Goal: Transaction & Acquisition: Book appointment/travel/reservation

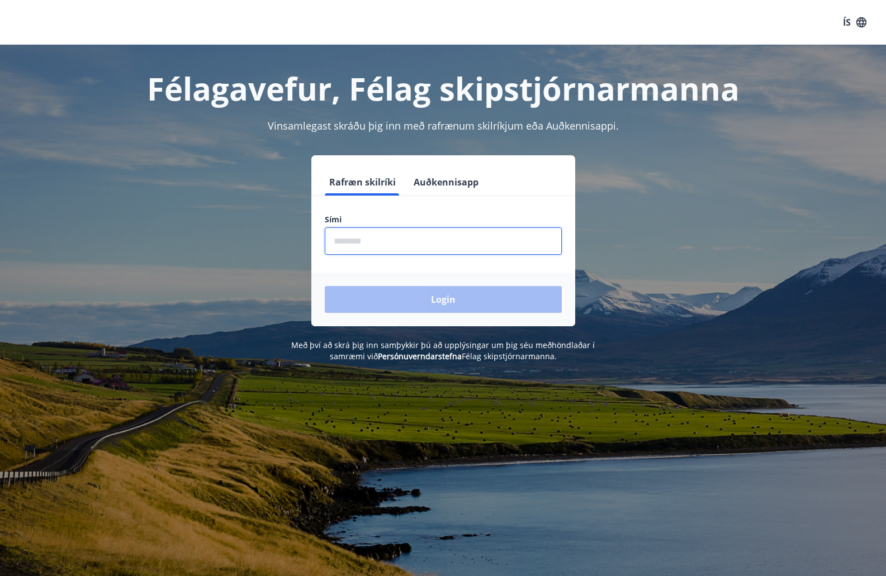
click at [376, 242] on input "phone" at bounding box center [443, 241] width 237 height 27
type input "********"
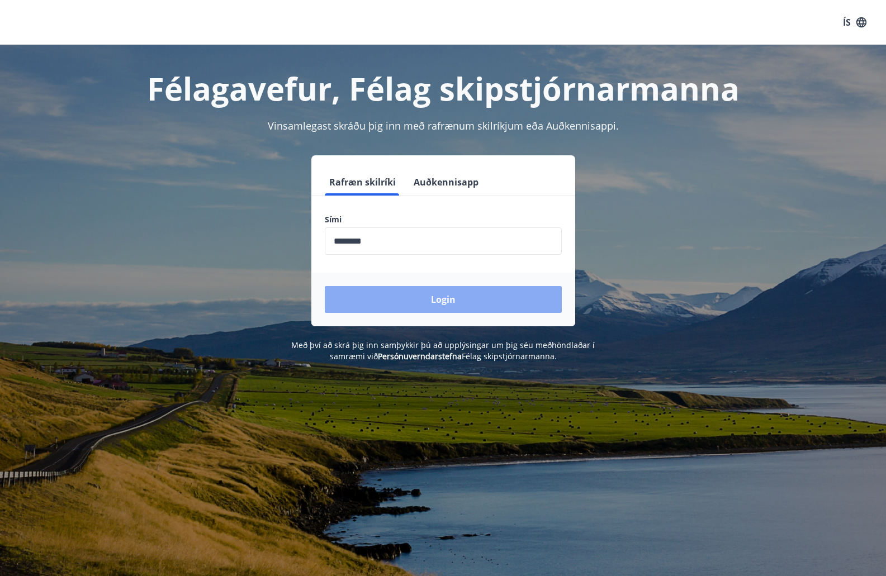
click at [442, 299] on button "Login" at bounding box center [443, 299] width 237 height 27
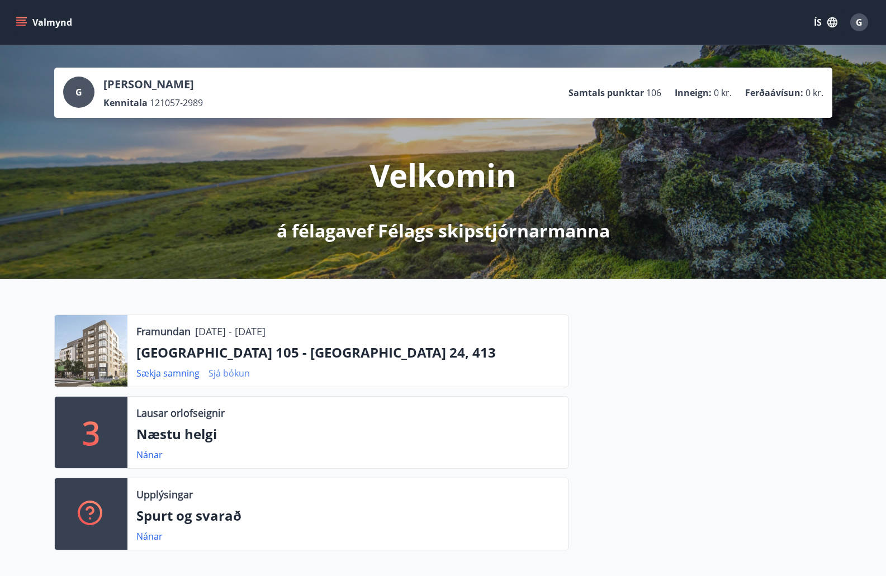
click at [221, 376] on link "Sjá bókun" at bounding box center [229, 373] width 41 height 12
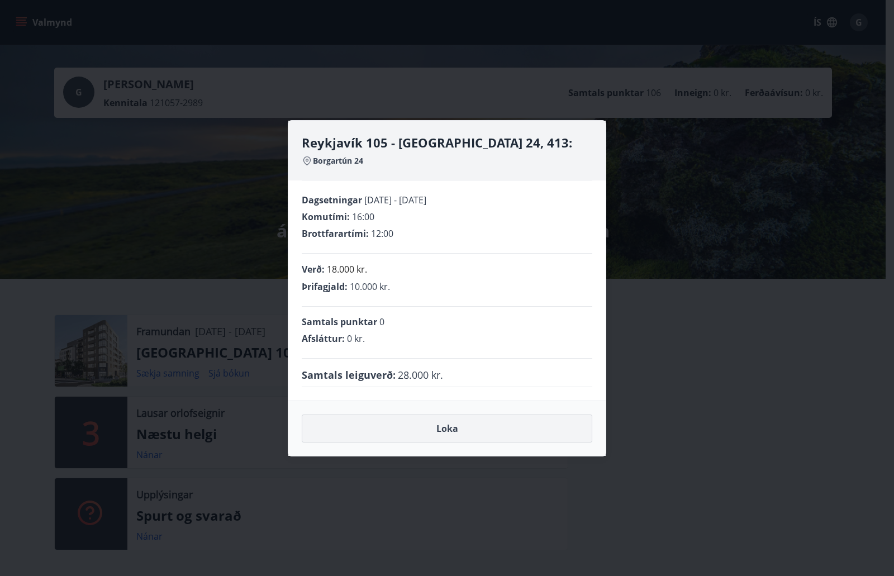
click at [459, 435] on button "Loka" at bounding box center [447, 429] width 291 height 28
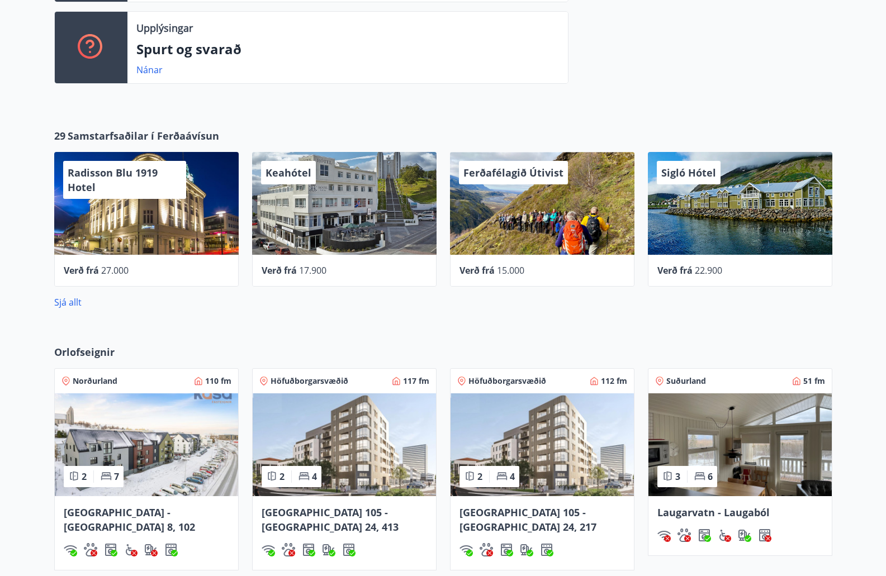
scroll to position [503, 0]
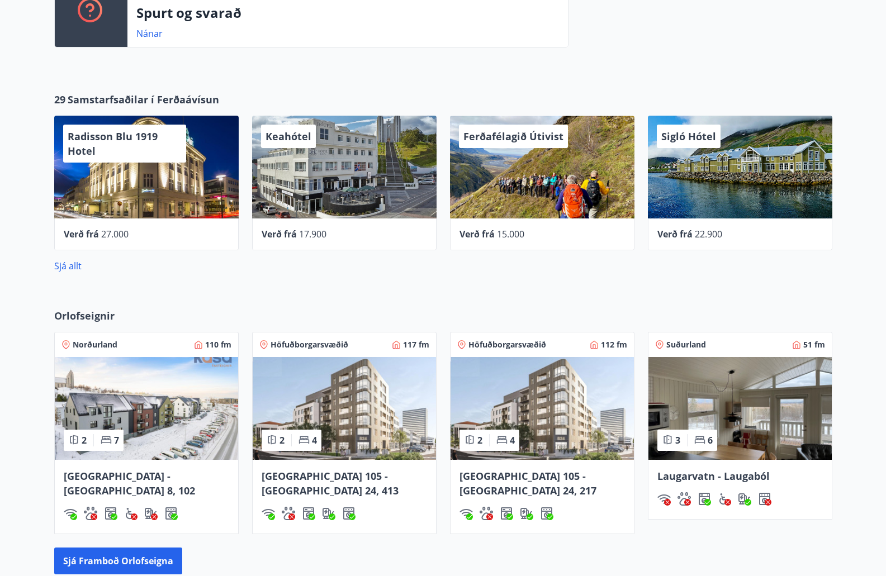
click at [321, 475] on span "[GEOGRAPHIC_DATA] 105 - [GEOGRAPHIC_DATA] 24, 413" at bounding box center [330, 484] width 137 height 28
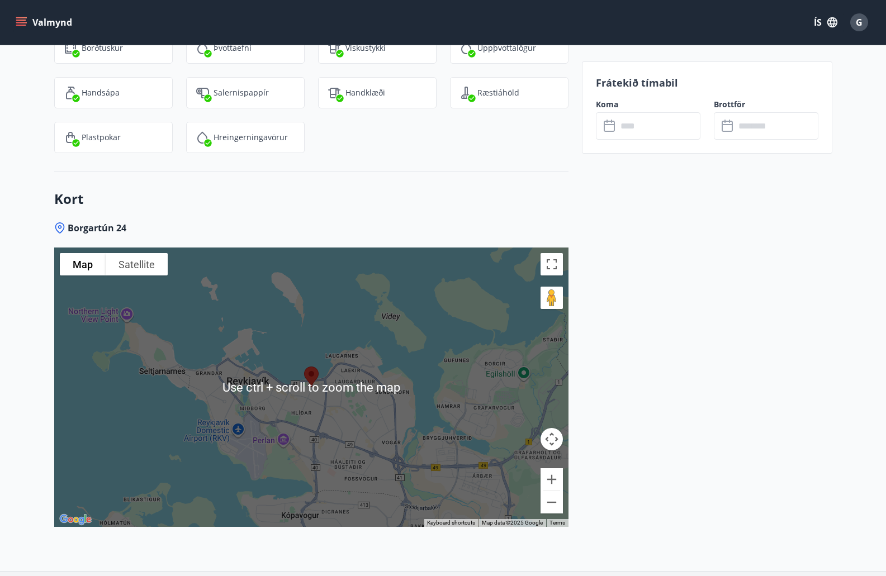
scroll to position [1454, 0]
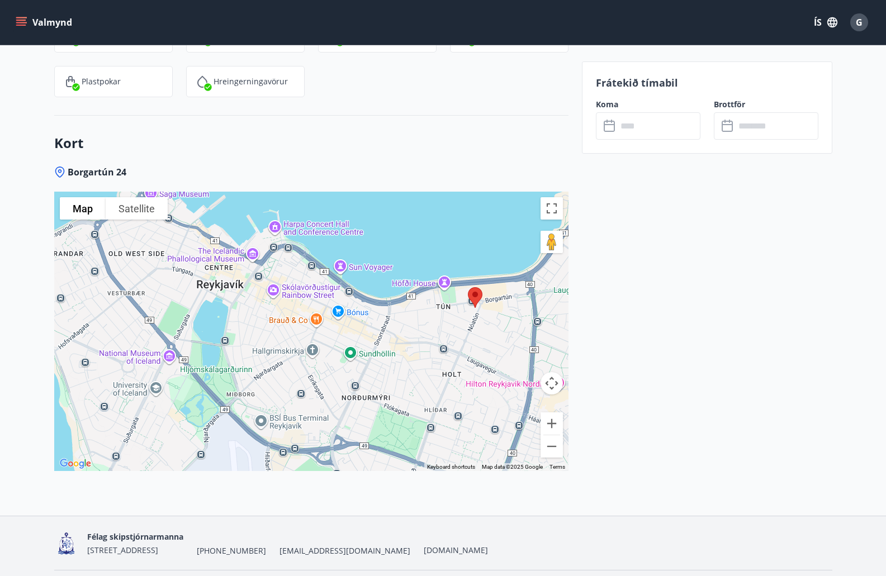
drag, startPoint x: 240, startPoint y: 306, endPoint x: 537, endPoint y: 458, distance: 333.8
click at [537, 458] on div at bounding box center [311, 332] width 514 height 280
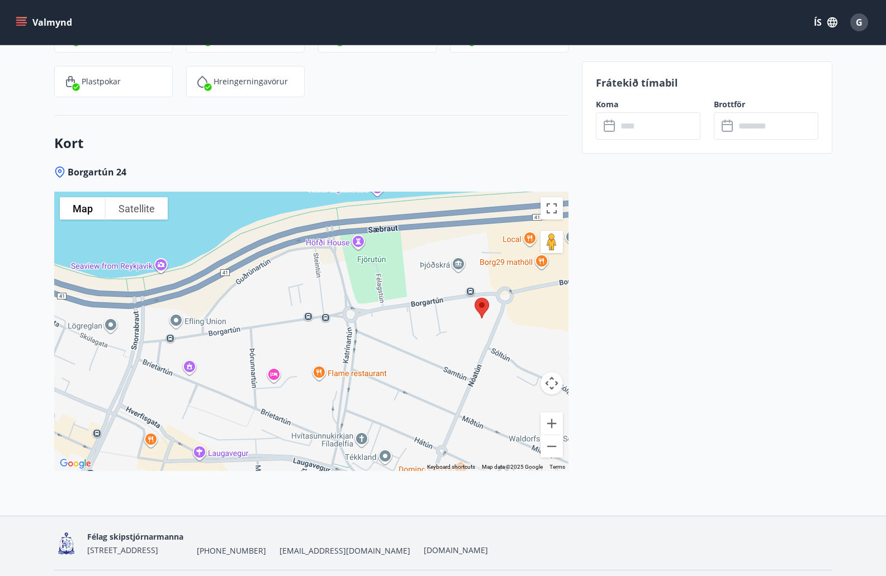
drag, startPoint x: 439, startPoint y: 264, endPoint x: 370, endPoint y: 420, distance: 170.7
click at [370, 422] on div at bounding box center [311, 332] width 514 height 280
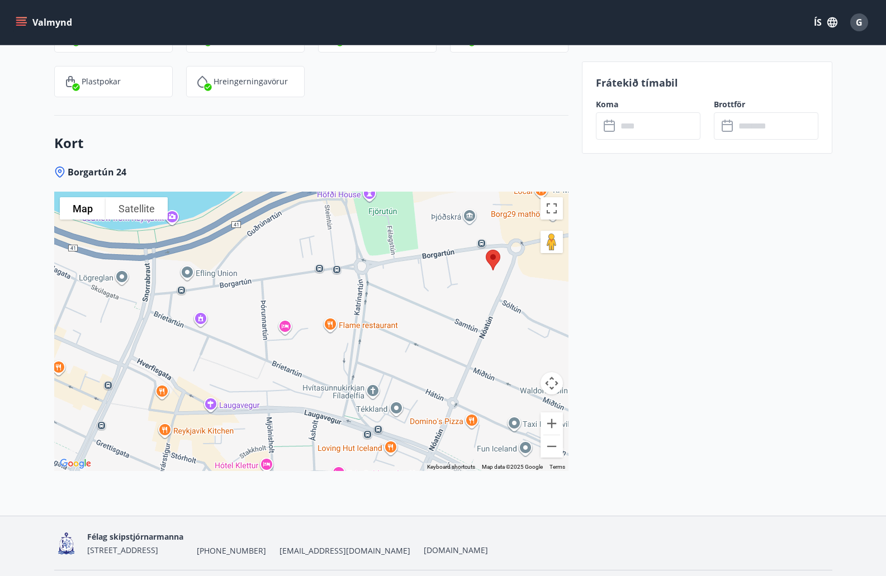
drag, startPoint x: 370, startPoint y: 352, endPoint x: 381, endPoint y: 303, distance: 50.5
click at [381, 303] on div at bounding box center [311, 332] width 514 height 280
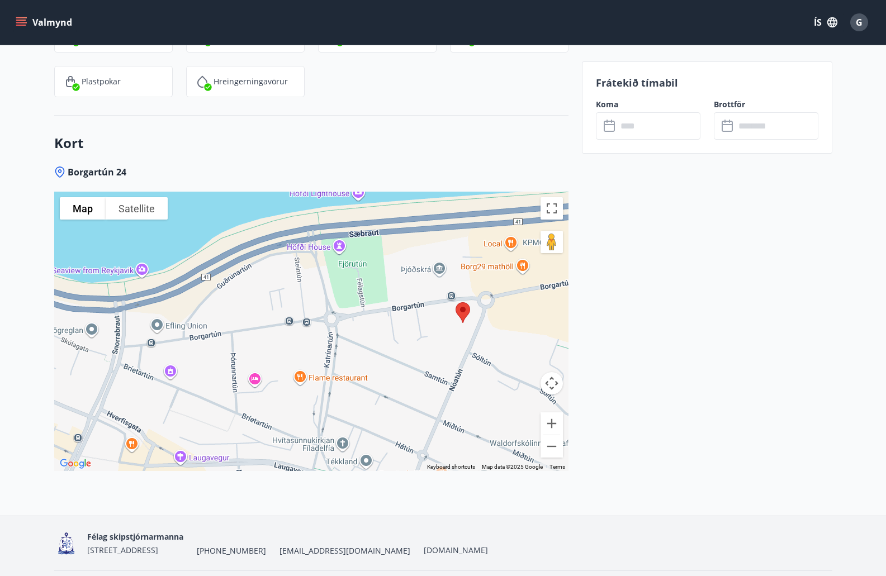
drag, startPoint x: 397, startPoint y: 376, endPoint x: 366, endPoint y: 429, distance: 61.5
click at [366, 429] on div at bounding box center [311, 332] width 514 height 280
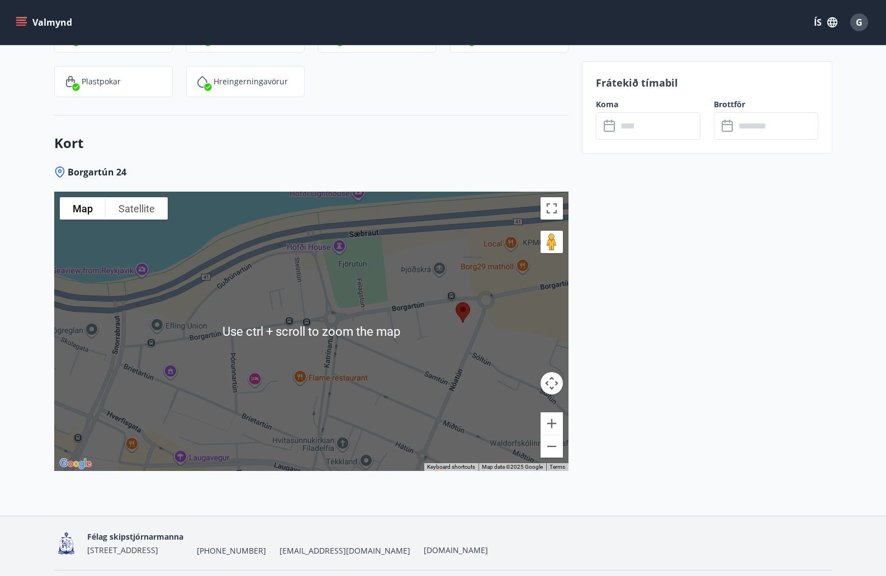
scroll to position [1398, 0]
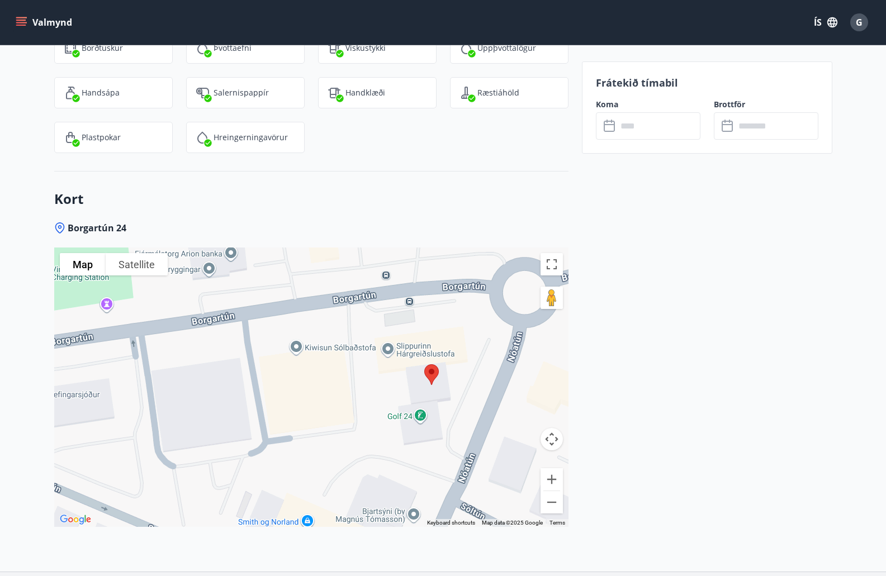
drag, startPoint x: 434, startPoint y: 420, endPoint x: 446, endPoint y: 266, distance: 154.7
click at [446, 266] on div at bounding box center [311, 388] width 514 height 280
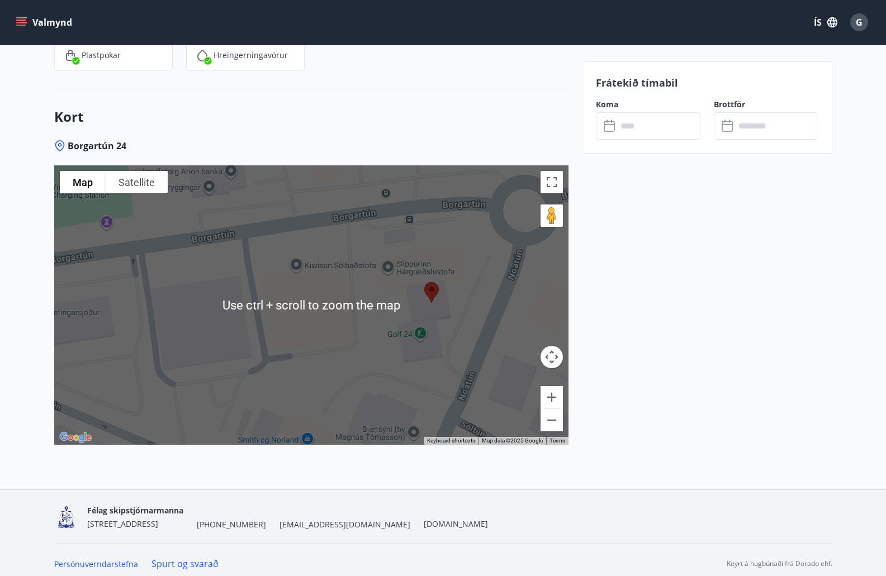
scroll to position [1487, 0]
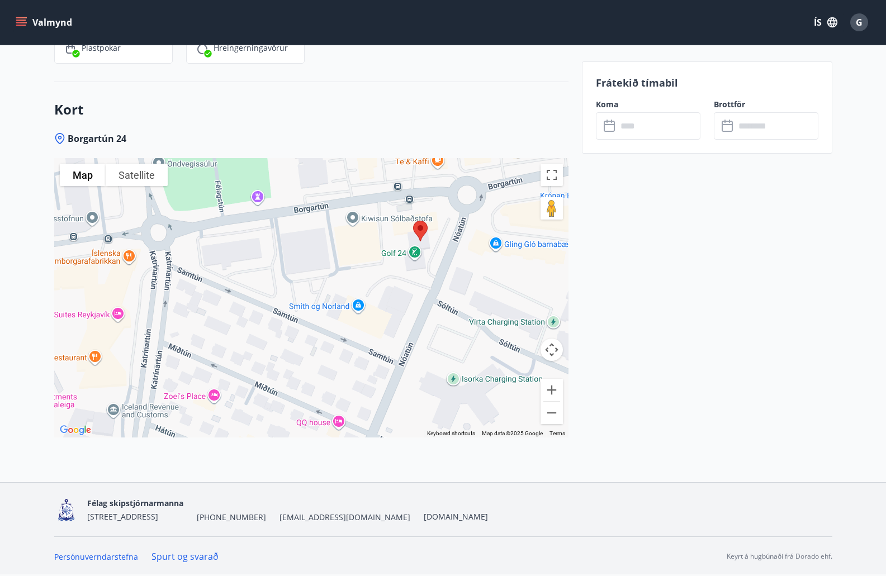
drag, startPoint x: 330, startPoint y: 392, endPoint x: 357, endPoint y: 301, distance: 95.5
click at [357, 301] on div at bounding box center [311, 298] width 514 height 280
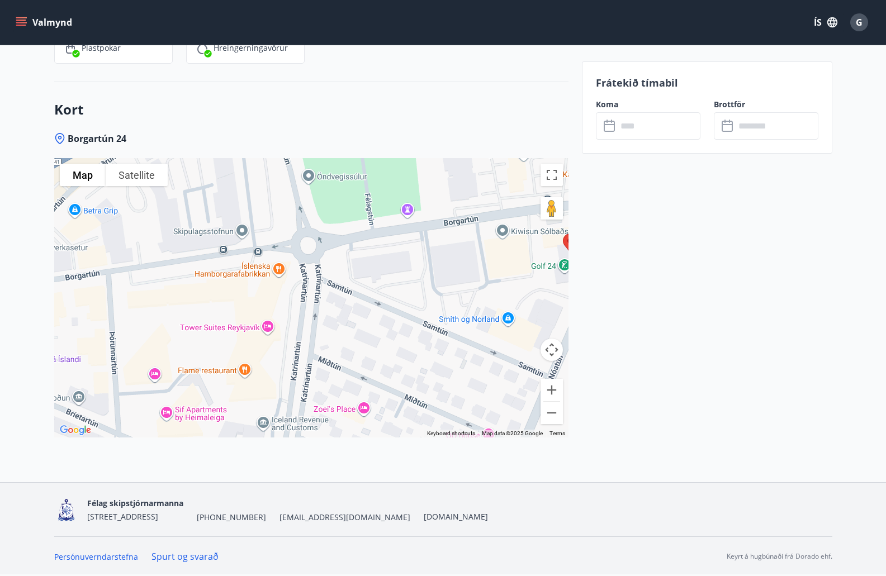
drag, startPoint x: 100, startPoint y: 295, endPoint x: 252, endPoint y: 306, distance: 152.5
click at [252, 306] on div at bounding box center [311, 298] width 514 height 280
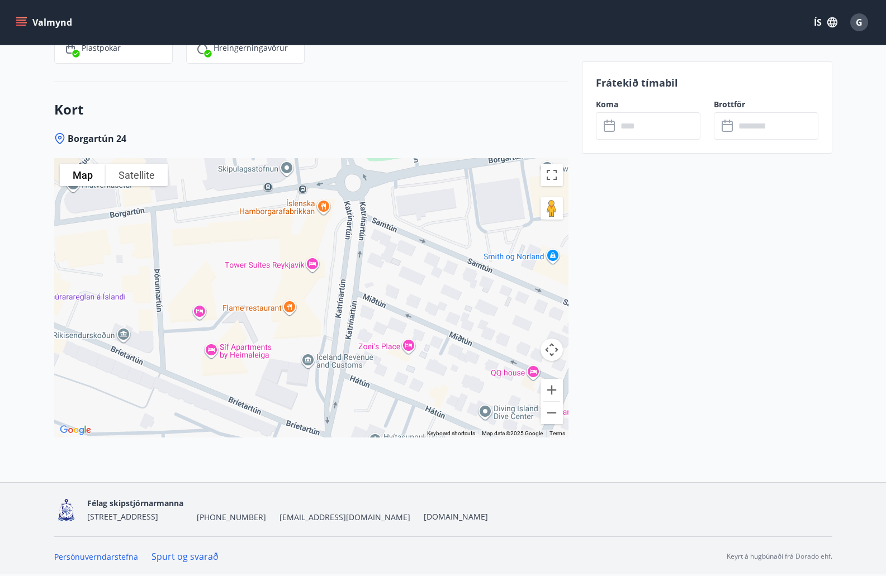
drag, startPoint x: 216, startPoint y: 309, endPoint x: 261, endPoint y: 248, distance: 76.0
click at [261, 248] on div at bounding box center [311, 298] width 514 height 280
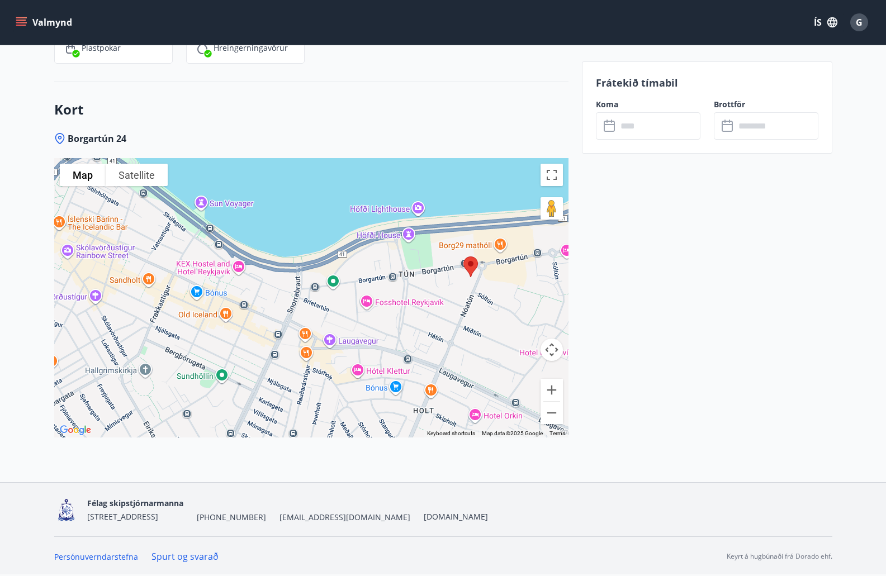
drag, startPoint x: 240, startPoint y: 283, endPoint x: 362, endPoint y: 326, distance: 128.5
click at [362, 326] on div at bounding box center [311, 298] width 514 height 280
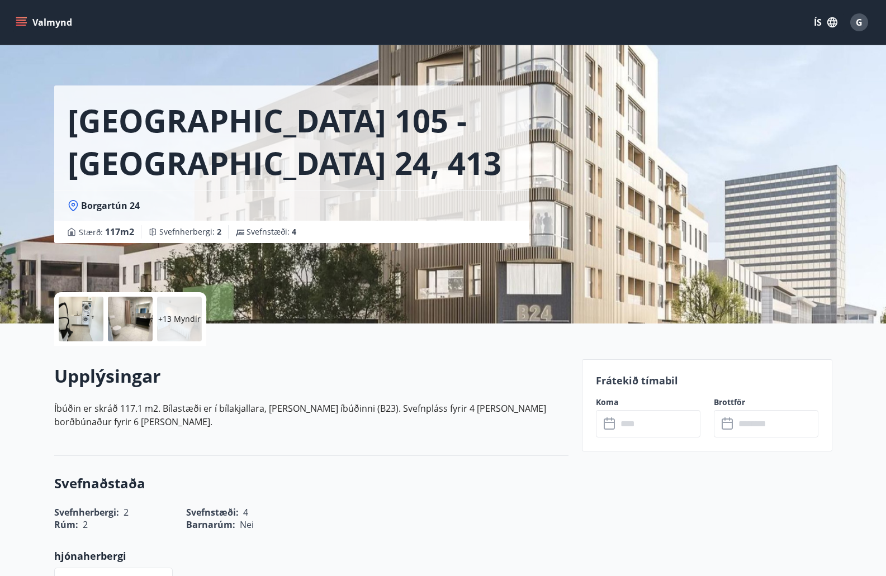
scroll to position [0, 0]
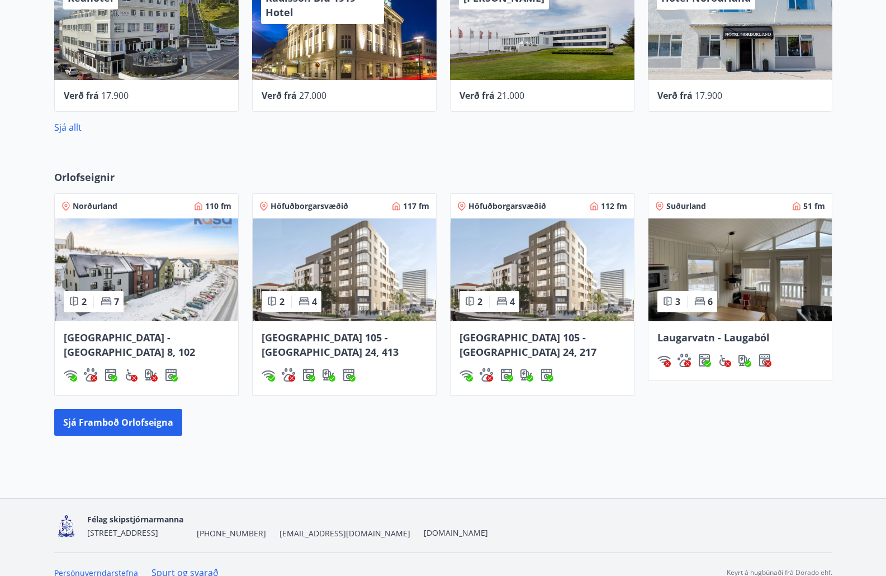
scroll to position [643, 0]
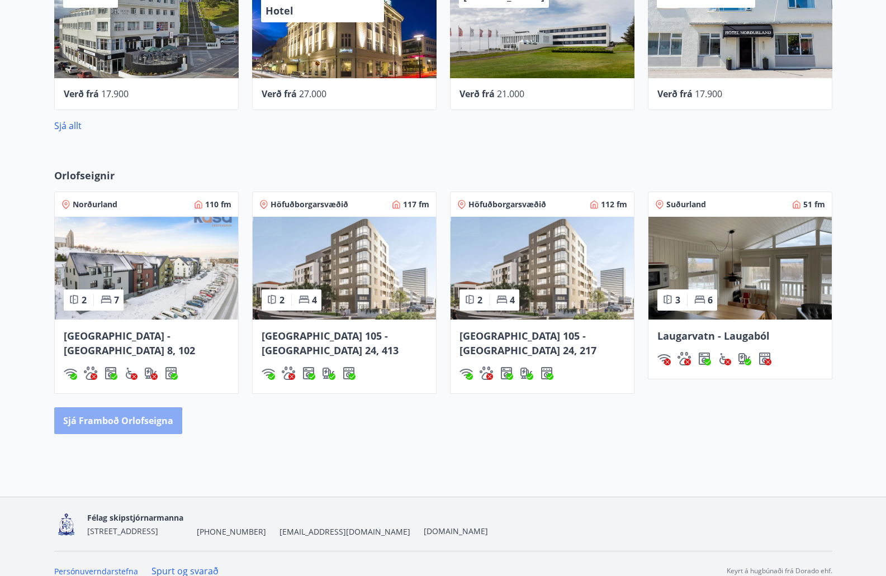
click at [112, 408] on button "Sjá framboð orlofseigna" at bounding box center [118, 421] width 128 height 27
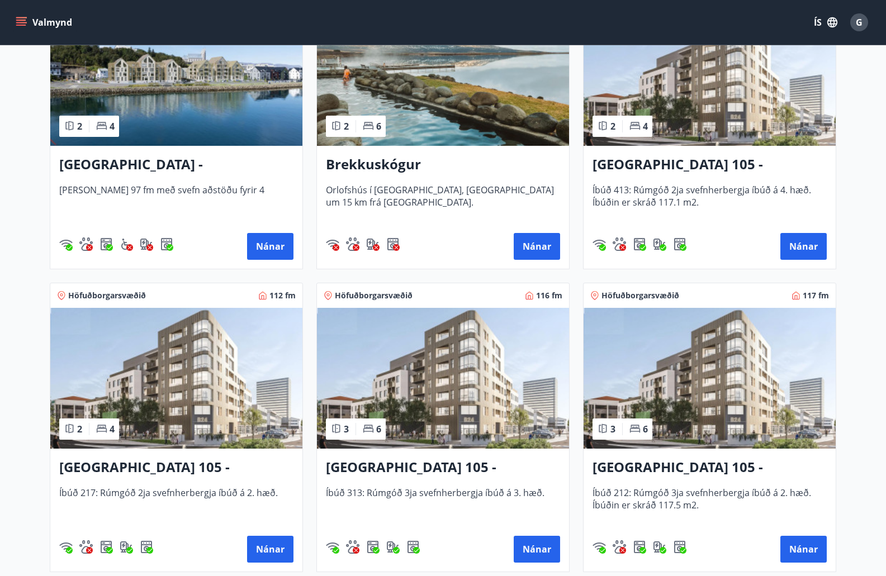
scroll to position [168, 0]
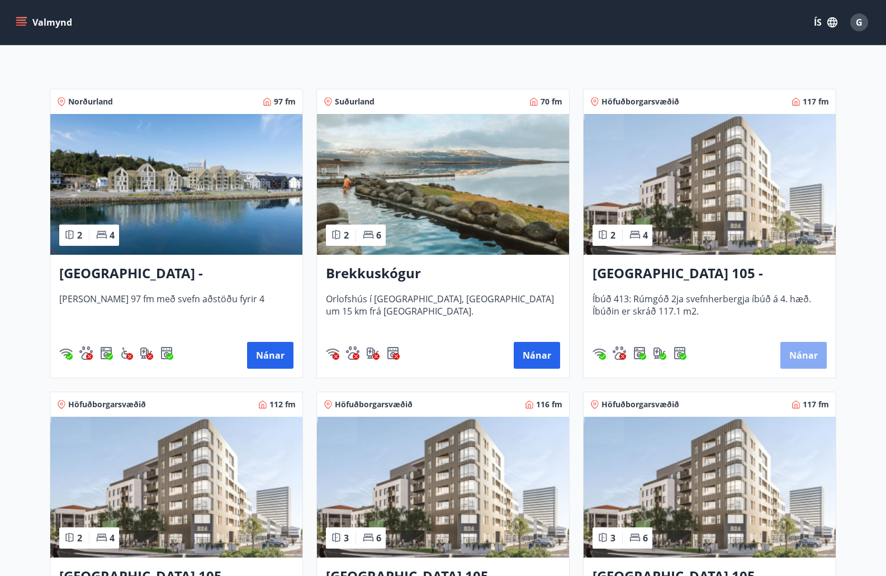
click at [792, 356] on button "Nánar" at bounding box center [803, 355] width 46 height 27
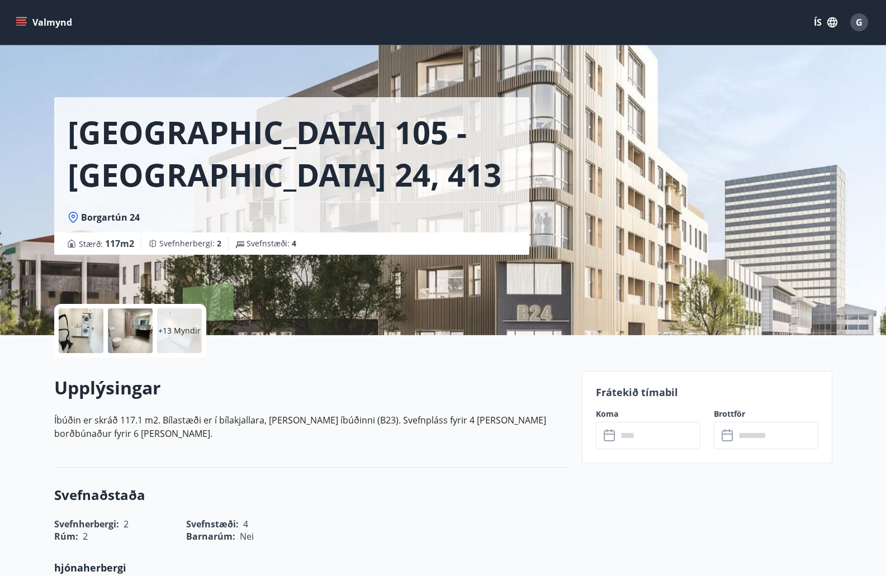
click at [22, 20] on icon "menu" at bounding box center [21, 20] width 10 height 1
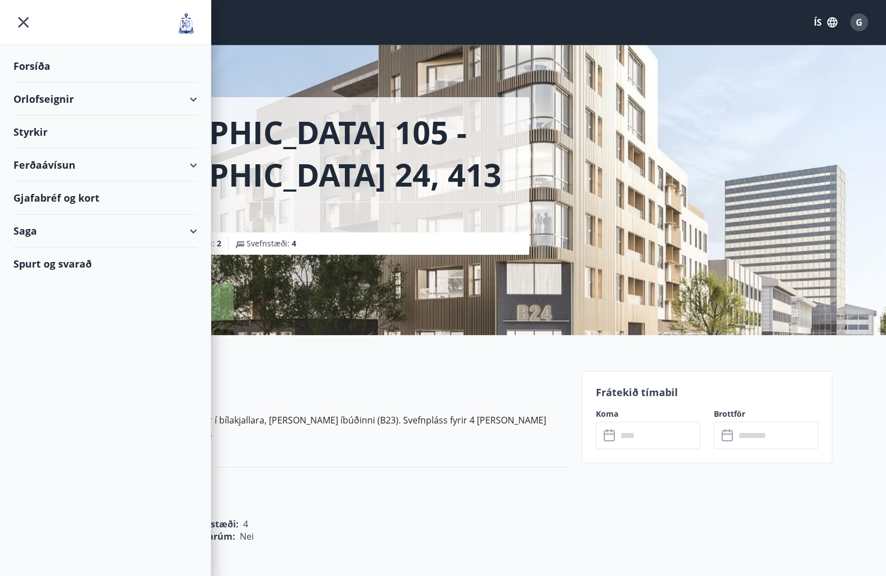
click at [188, 101] on div "Orlofseignir" at bounding box center [105, 99] width 184 height 33
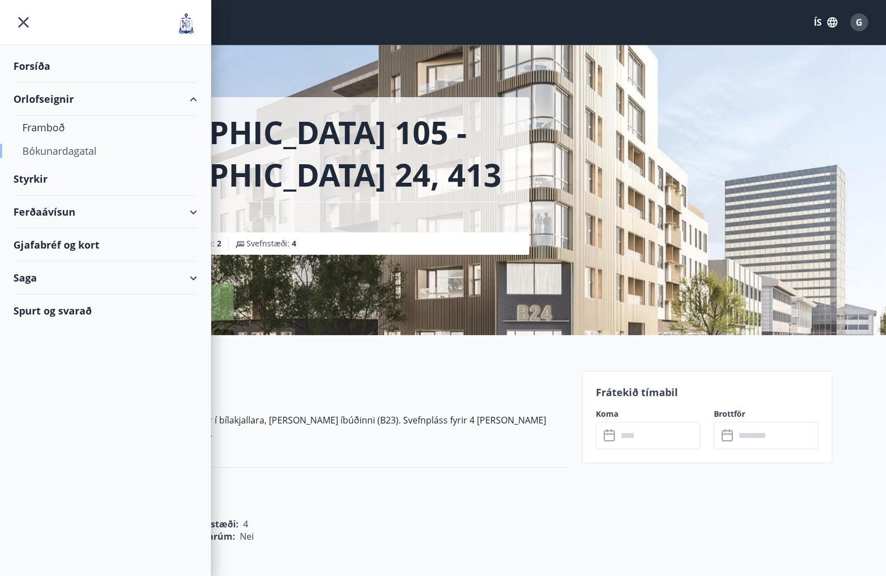
click at [77, 156] on div "Bókunardagatal" at bounding box center [105, 150] width 166 height 23
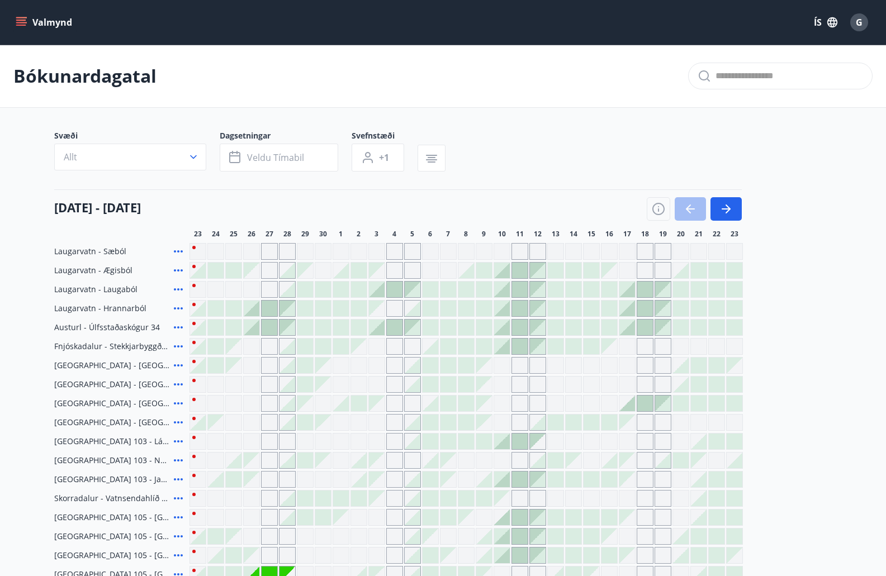
scroll to position [56, 0]
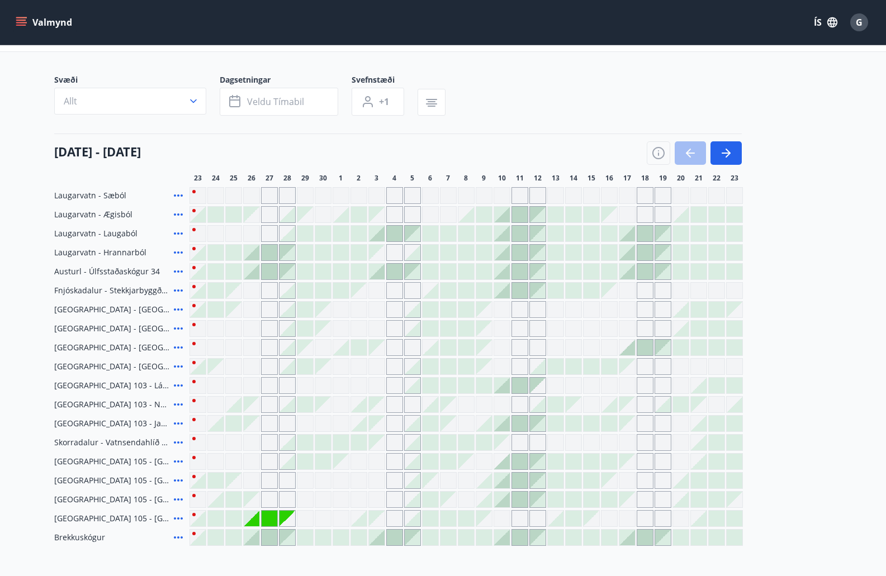
click at [177, 459] on icon at bounding box center [178, 461] width 13 height 13
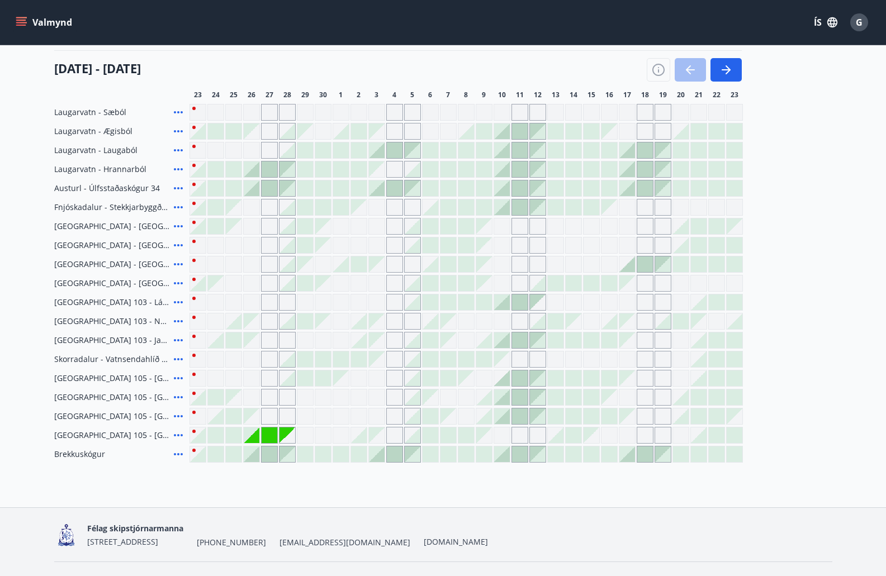
scroll to position [164, 0]
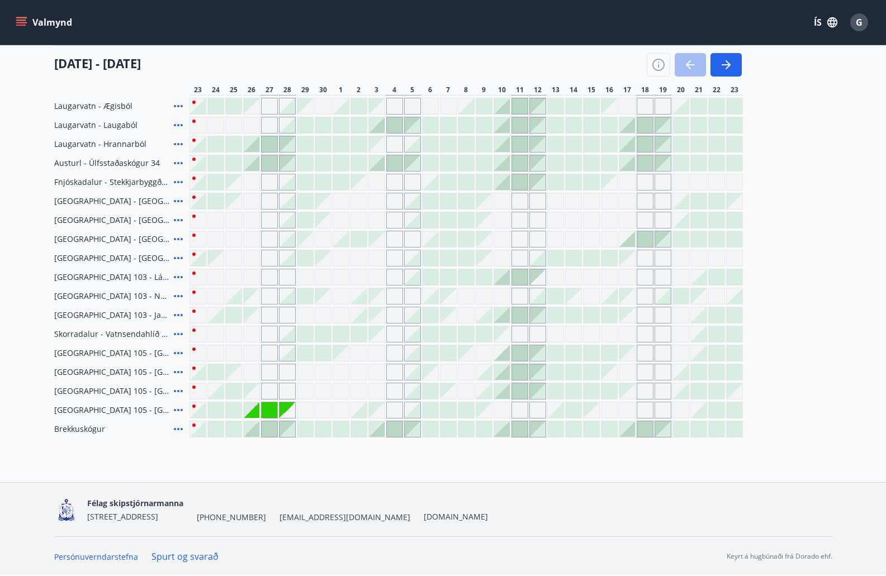
click at [175, 410] on icon at bounding box center [178, 410] width 9 height 2
click at [177, 409] on icon at bounding box center [178, 410] width 13 height 13
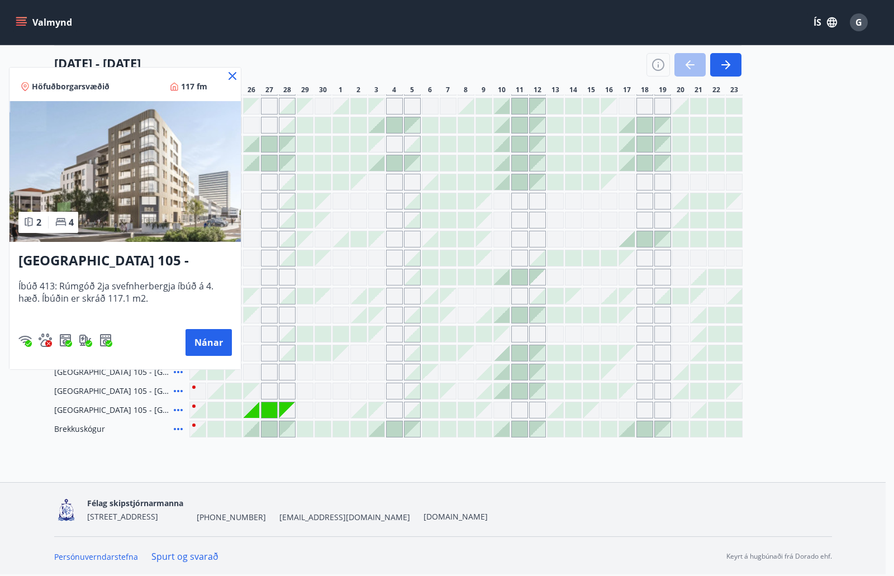
click at [229, 75] on icon at bounding box center [232, 75] width 13 height 13
click at [232, 76] on div "[DATE] - [DATE]" at bounding box center [398, 60] width 688 height 31
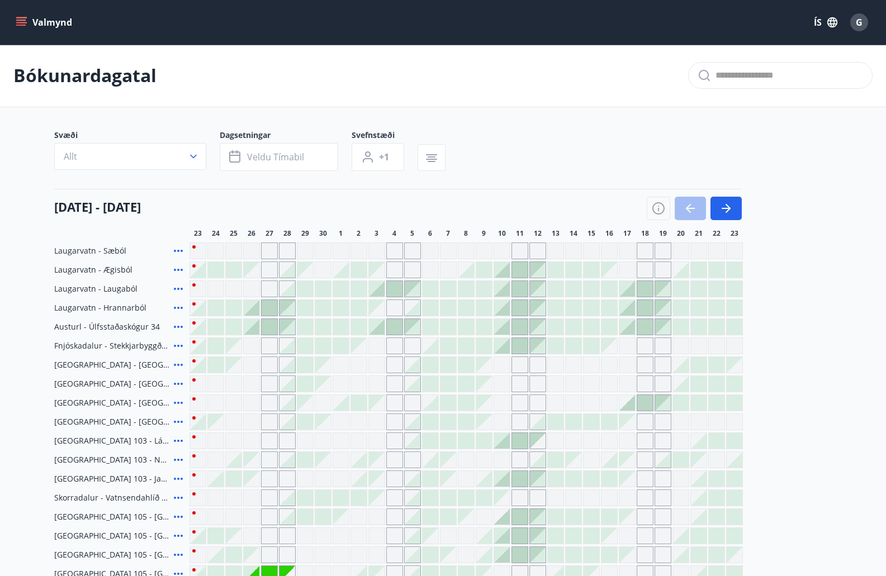
scroll to position [0, 0]
click at [429, 158] on icon "button" at bounding box center [432, 157] width 8 height 1
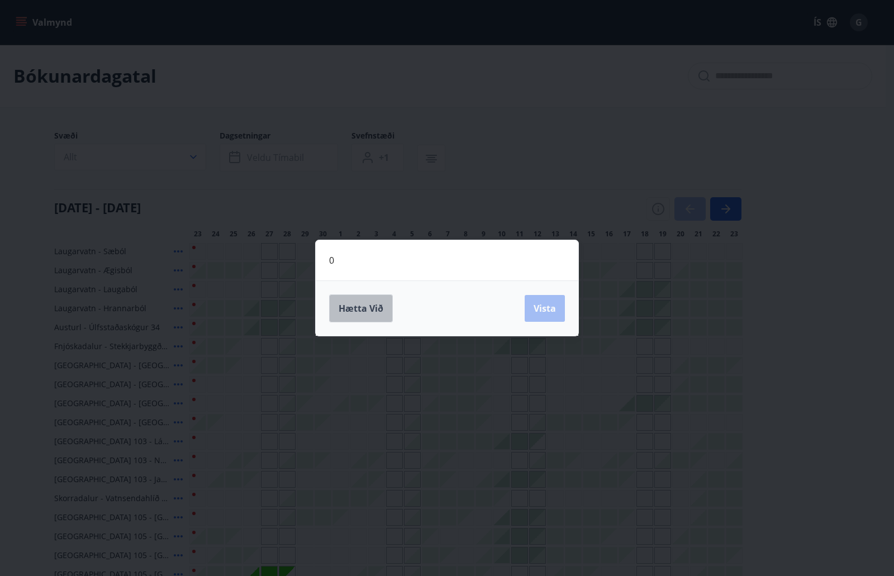
click at [351, 300] on button "Hætta við" at bounding box center [361, 309] width 64 height 28
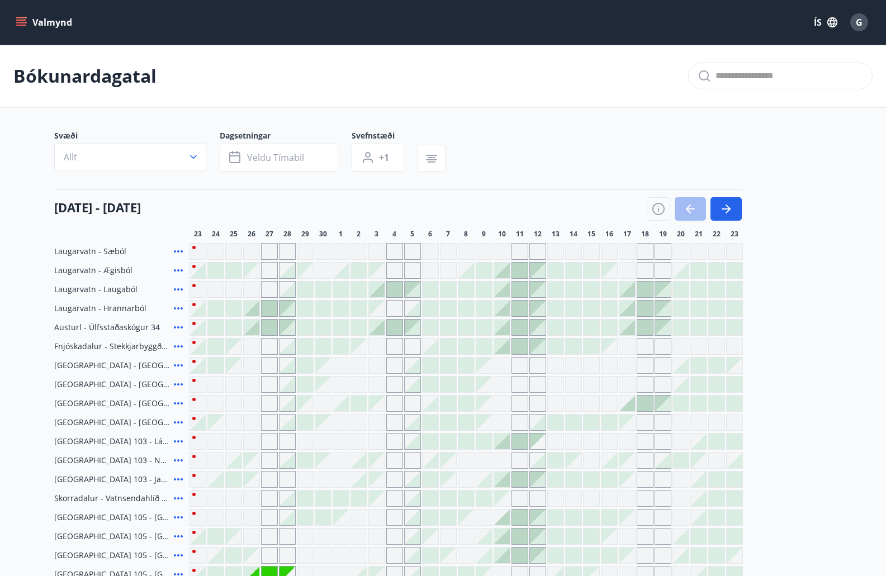
click at [31, 24] on button "Valmynd" at bounding box center [44, 22] width 63 height 20
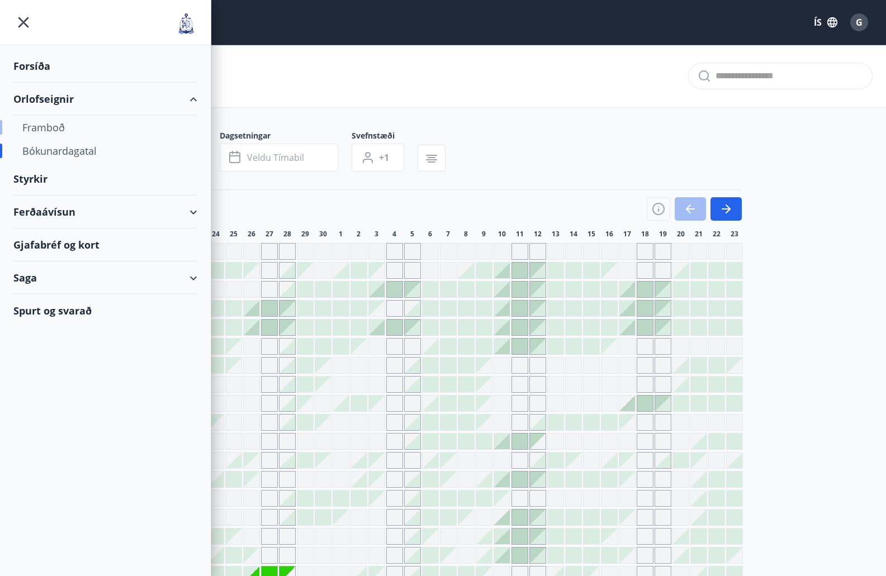
click at [59, 126] on div "Framboð" at bounding box center [105, 127] width 166 height 23
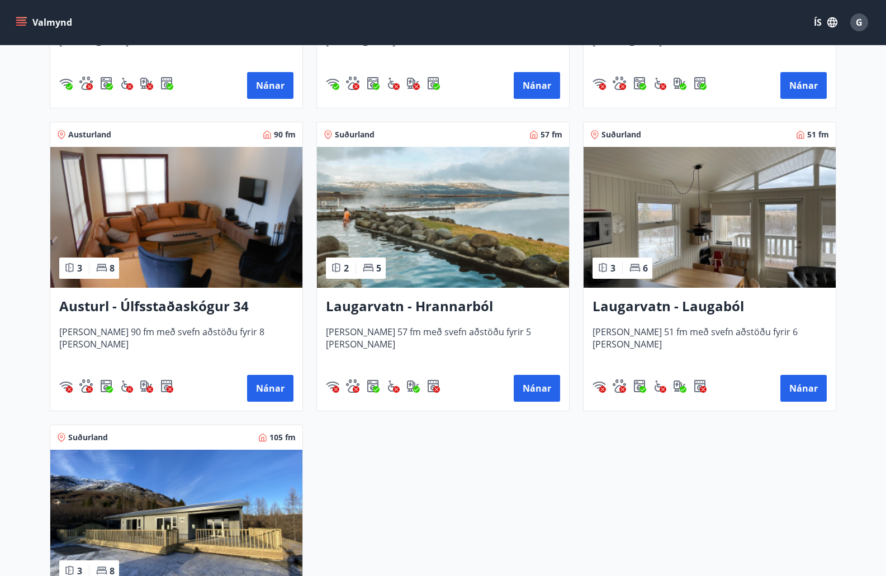
scroll to position [1677, 0]
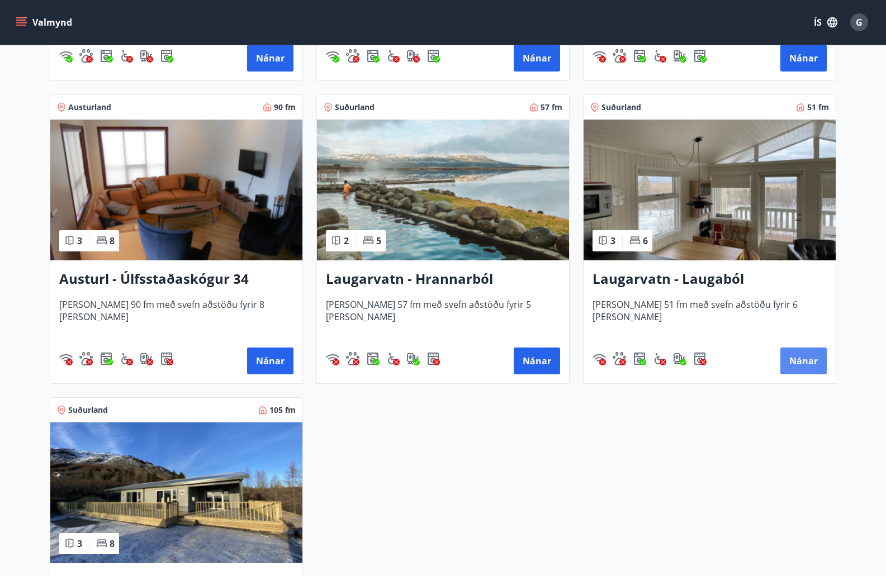
click at [800, 359] on button "Nánar" at bounding box center [803, 361] width 46 height 27
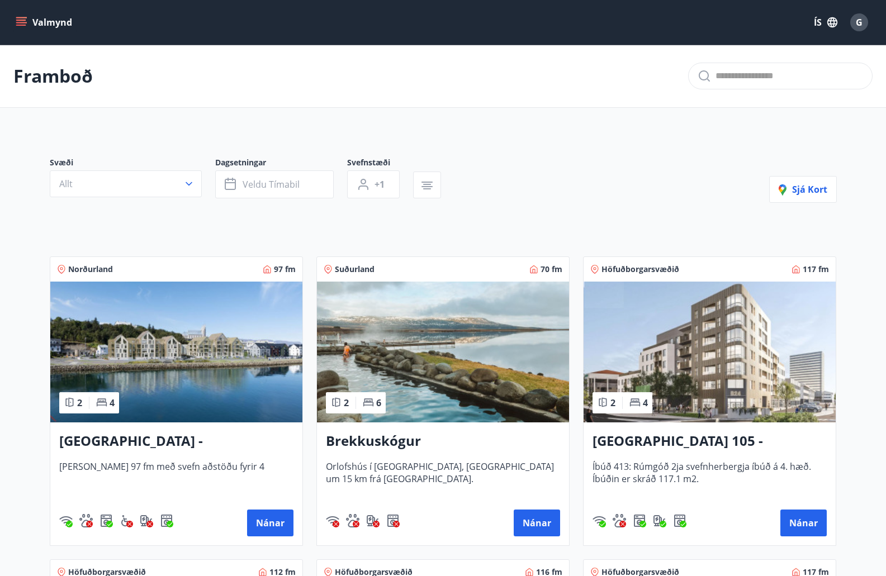
scroll to position [56, 0]
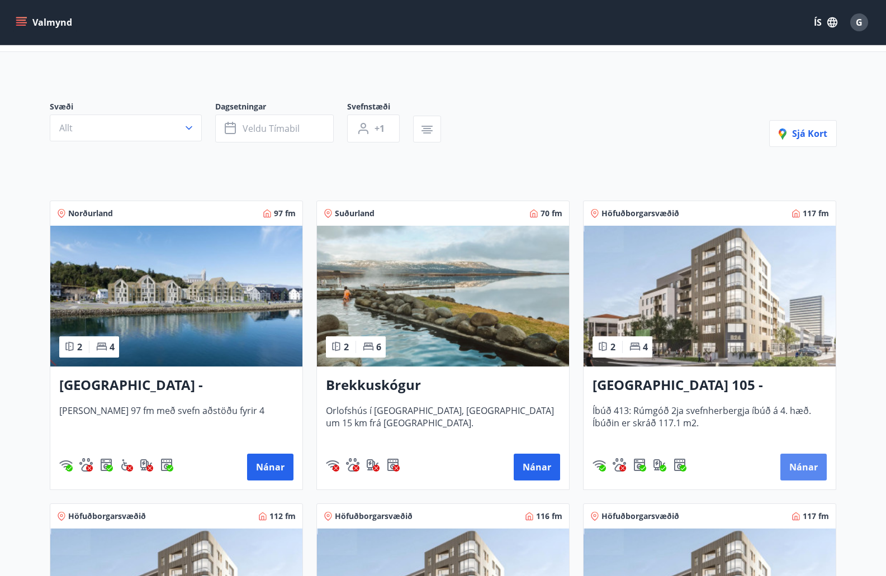
click at [792, 466] on button "Nánar" at bounding box center [803, 467] width 46 height 27
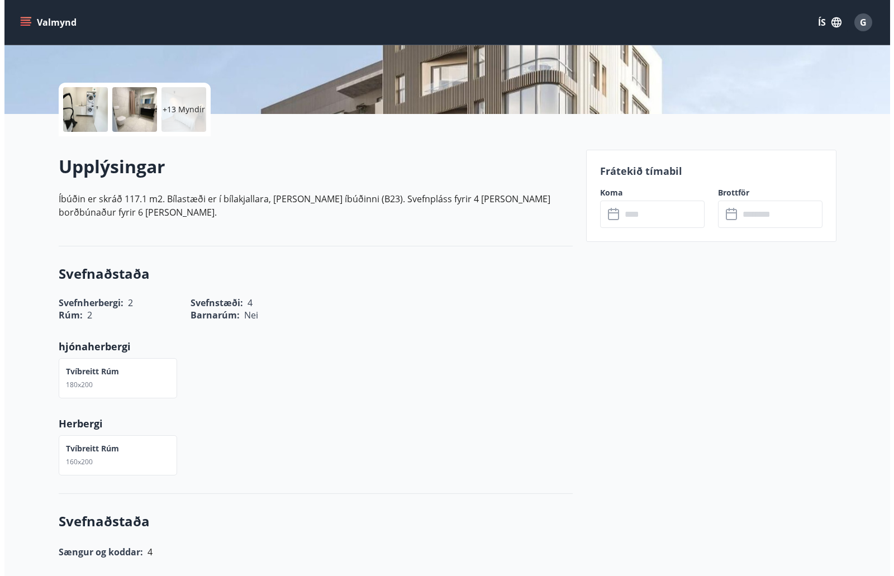
scroll to position [201, 0]
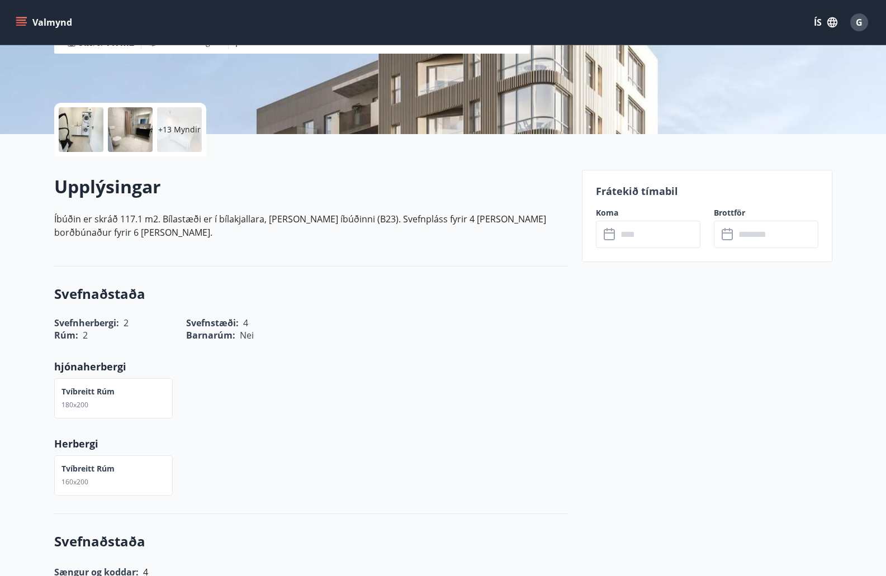
click at [168, 131] on p "+13 Myndir" at bounding box center [179, 129] width 42 height 11
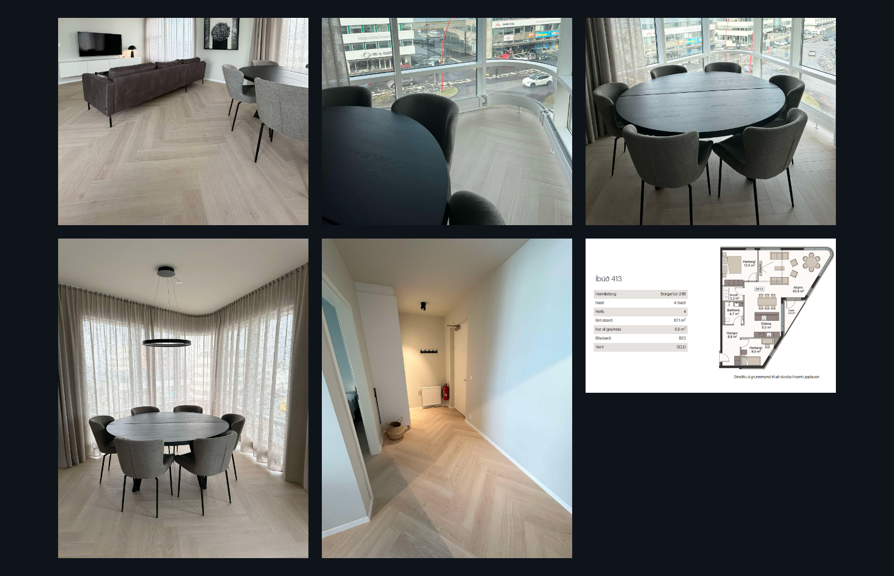
scroll to position [1557, 0]
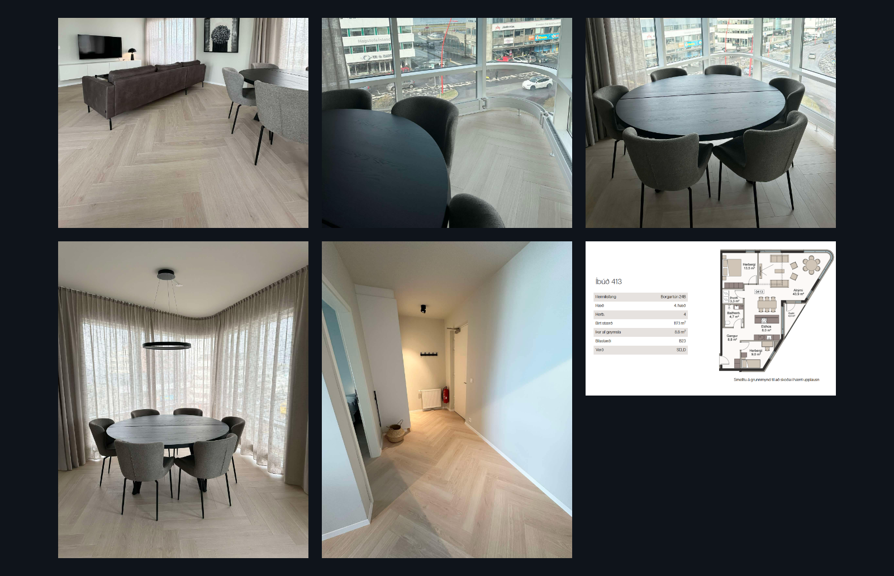
click at [716, 311] on img at bounding box center [711, 319] width 250 height 154
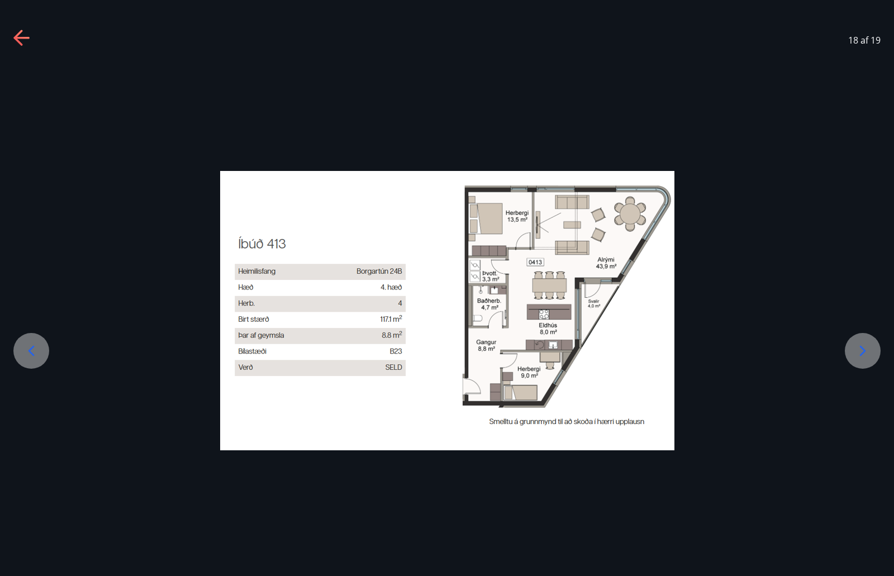
click at [592, 314] on img at bounding box center [447, 311] width 455 height 280
drag, startPoint x: 557, startPoint y: 301, endPoint x: 558, endPoint y: 288, distance: 13.5
click at [558, 288] on img at bounding box center [447, 311] width 455 height 280
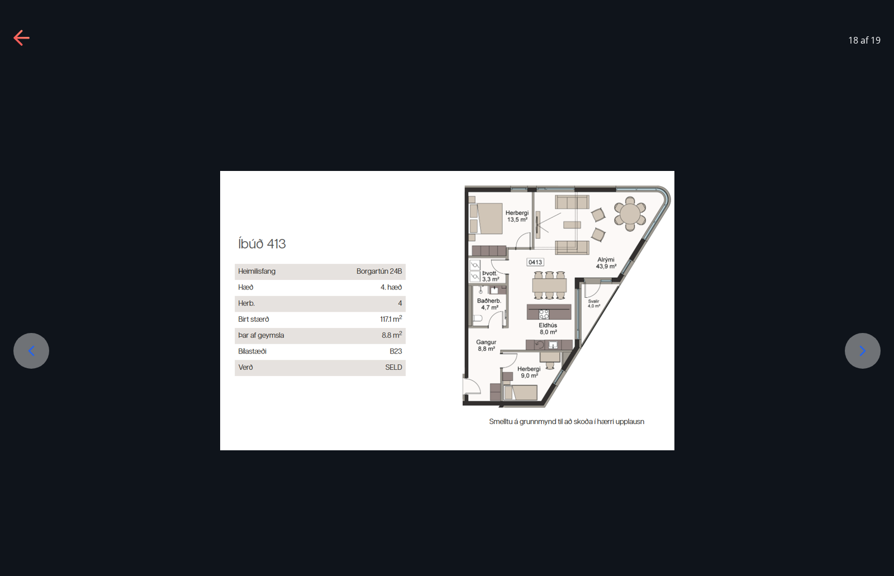
click at [859, 350] on icon at bounding box center [863, 351] width 18 height 18
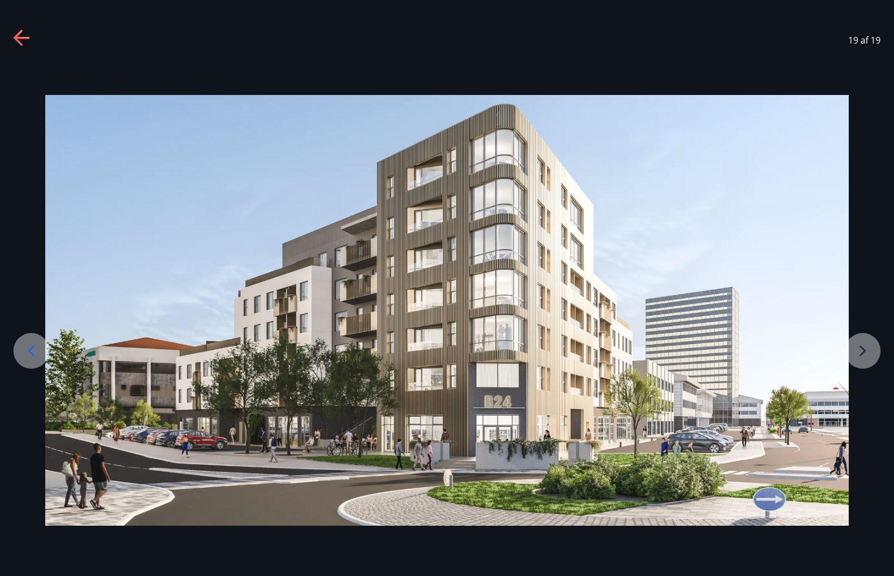
click at [858, 347] on div at bounding box center [447, 311] width 894 height 432
click at [861, 349] on div at bounding box center [447, 311] width 894 height 432
click at [37, 353] on icon at bounding box center [31, 351] width 18 height 18
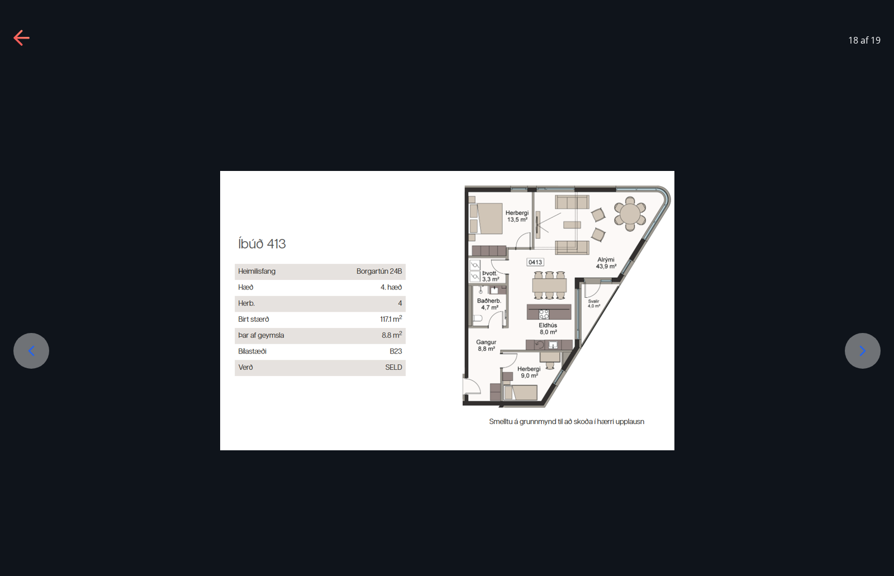
click at [36, 353] on icon at bounding box center [31, 351] width 18 height 18
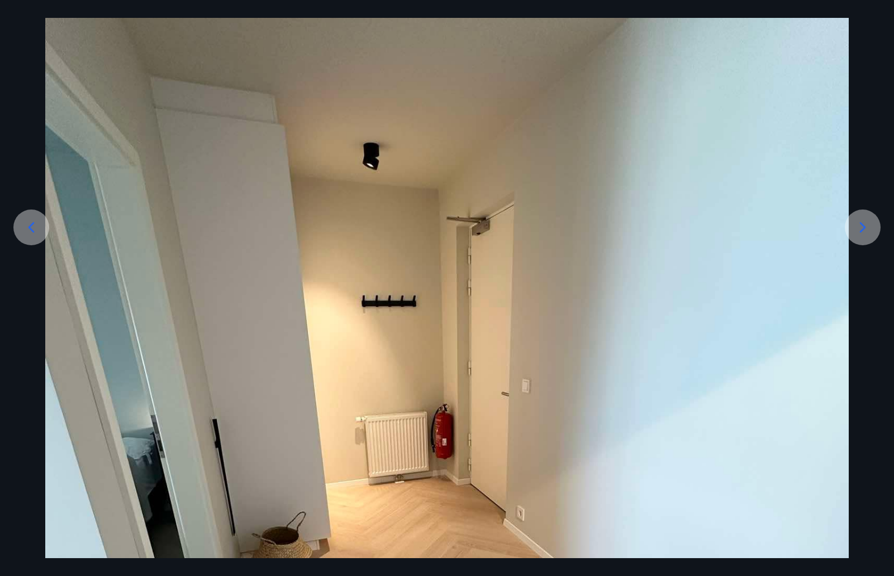
scroll to position [112, 0]
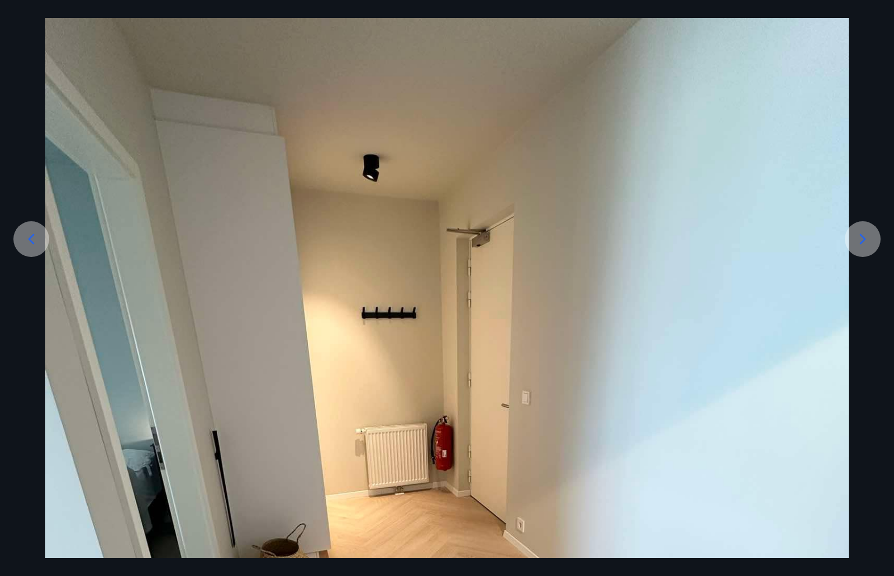
click at [29, 235] on icon at bounding box center [31, 239] width 18 height 18
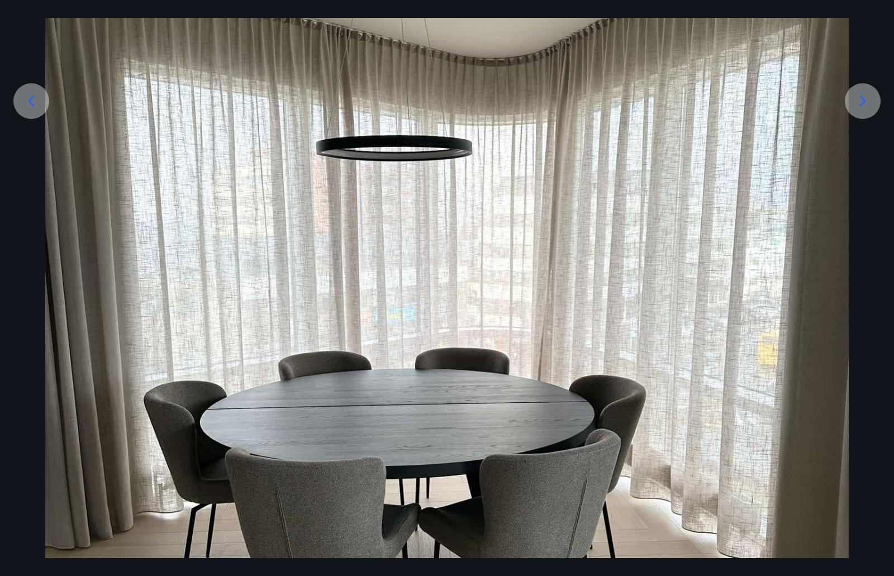
scroll to position [224, 0]
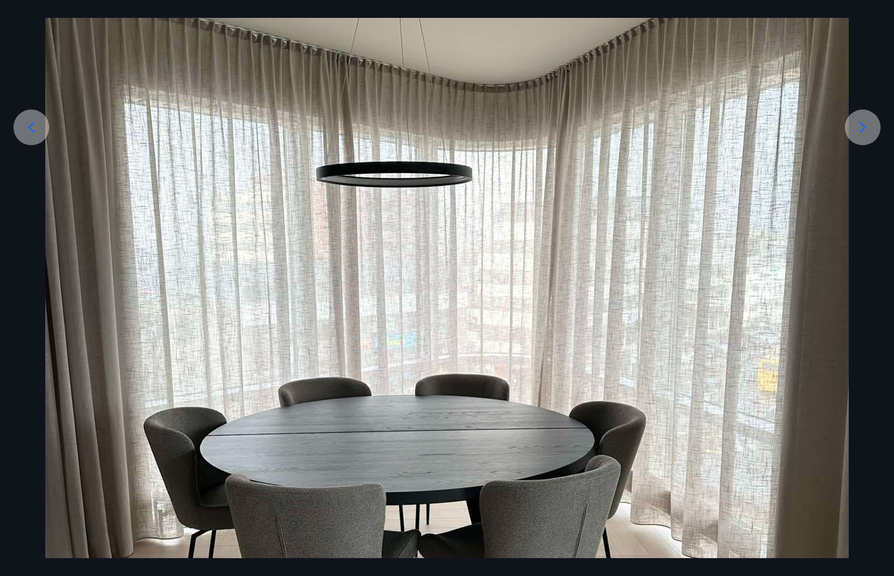
click at [38, 130] on icon at bounding box center [31, 128] width 18 height 18
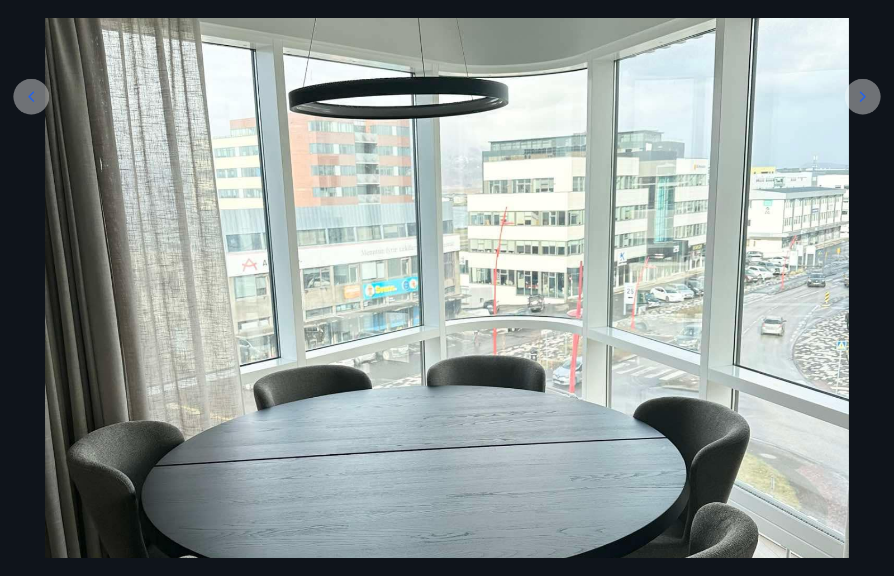
scroll to position [280, 0]
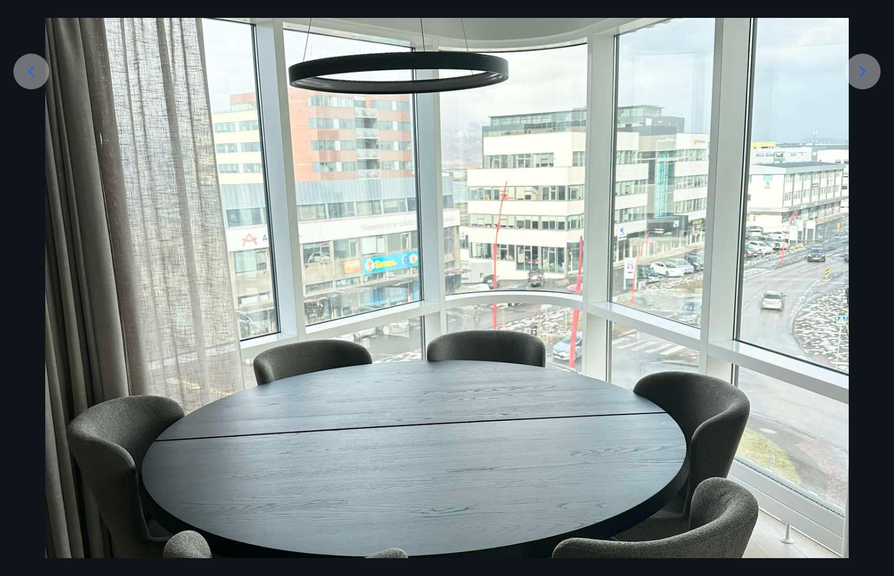
click at [30, 78] on icon at bounding box center [31, 72] width 18 height 18
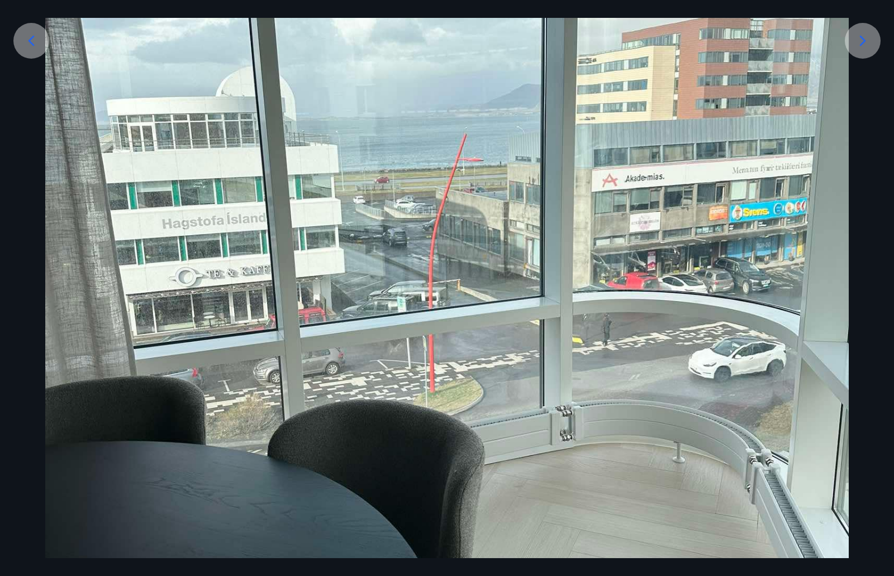
scroll to position [335, 0]
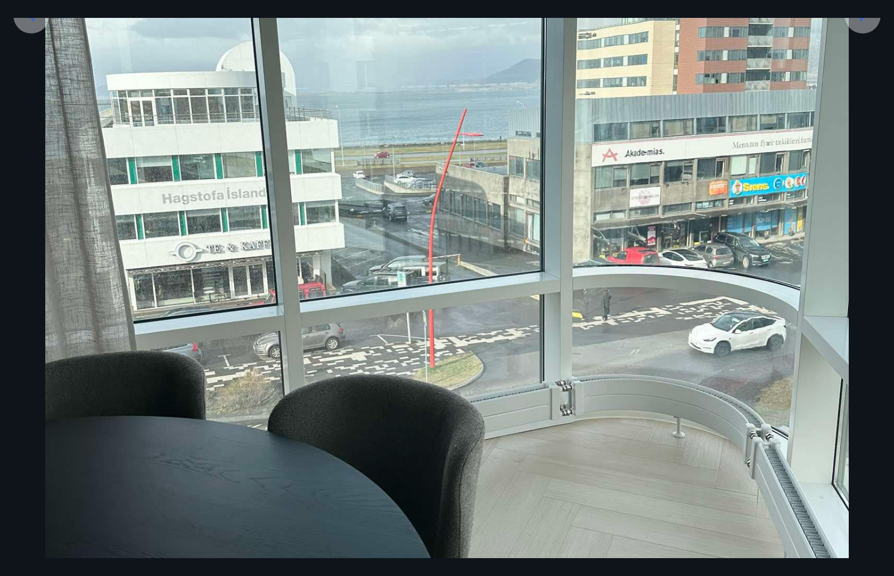
click at [29, 22] on icon at bounding box center [31, 16] width 18 height 18
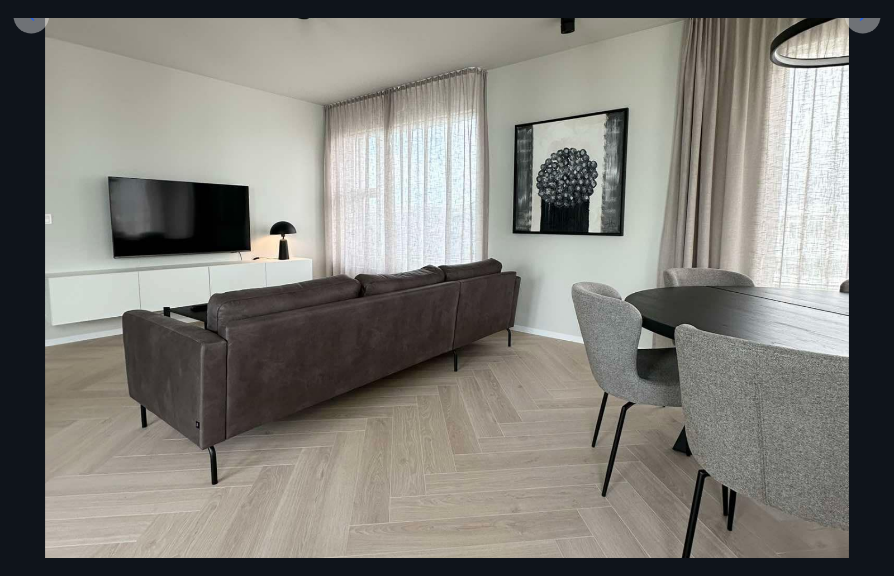
click at [29, 22] on icon at bounding box center [31, 16] width 18 height 18
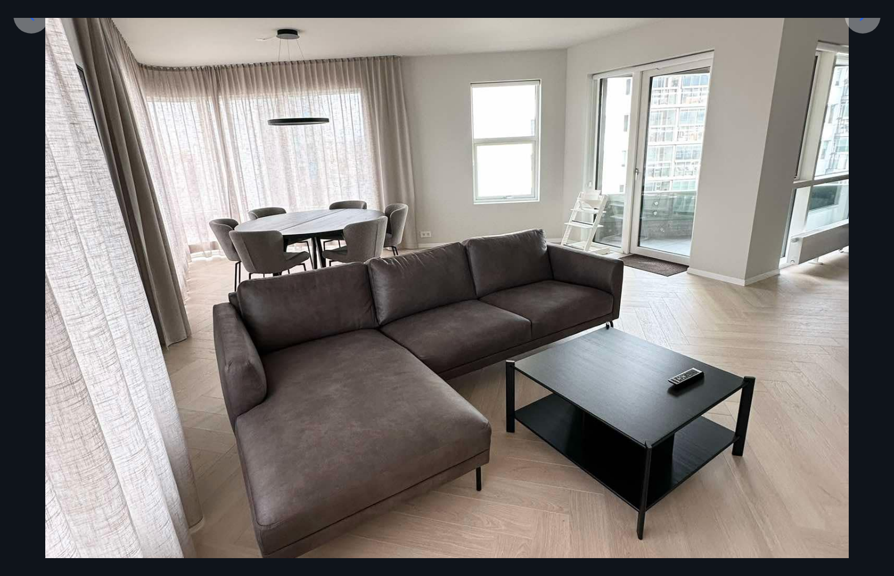
click at [29, 22] on icon at bounding box center [31, 16] width 18 height 18
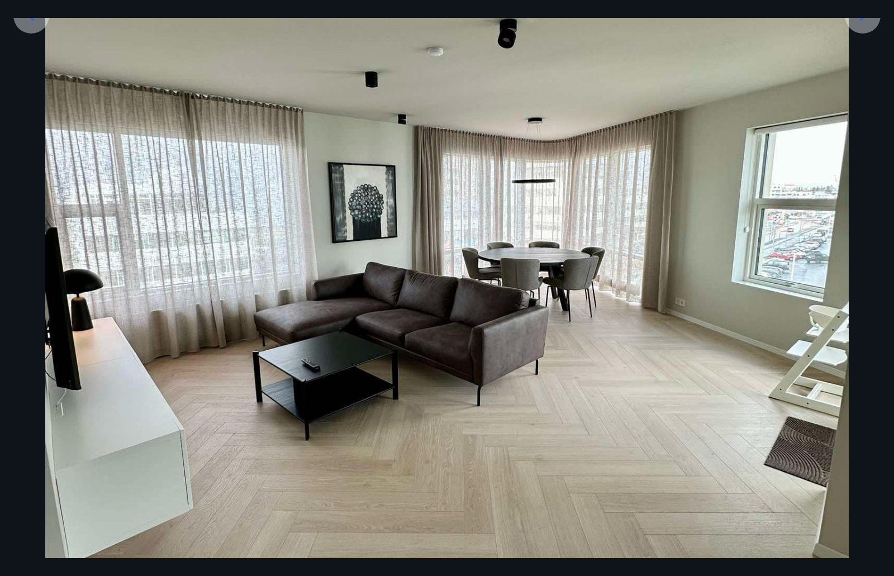
click at [29, 22] on icon at bounding box center [31, 16] width 18 height 18
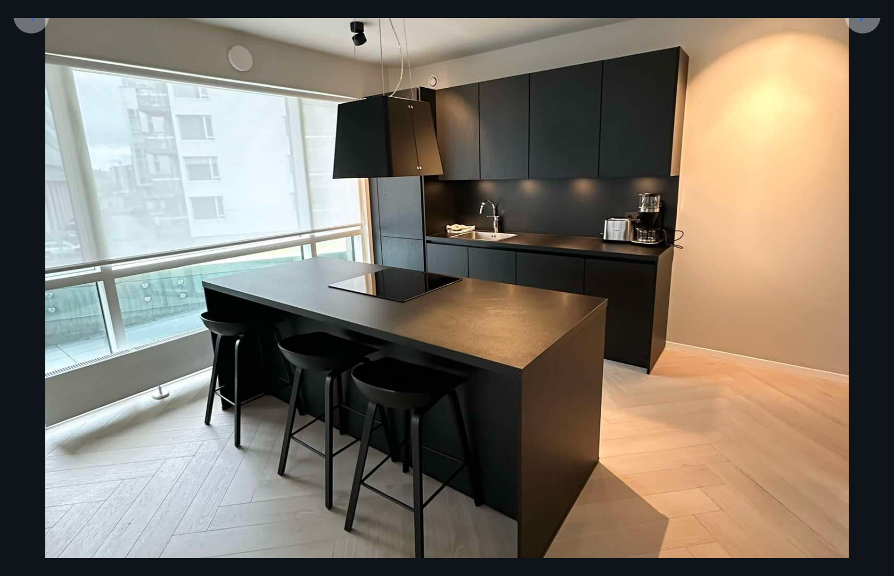
click at [29, 22] on icon at bounding box center [31, 16] width 18 height 18
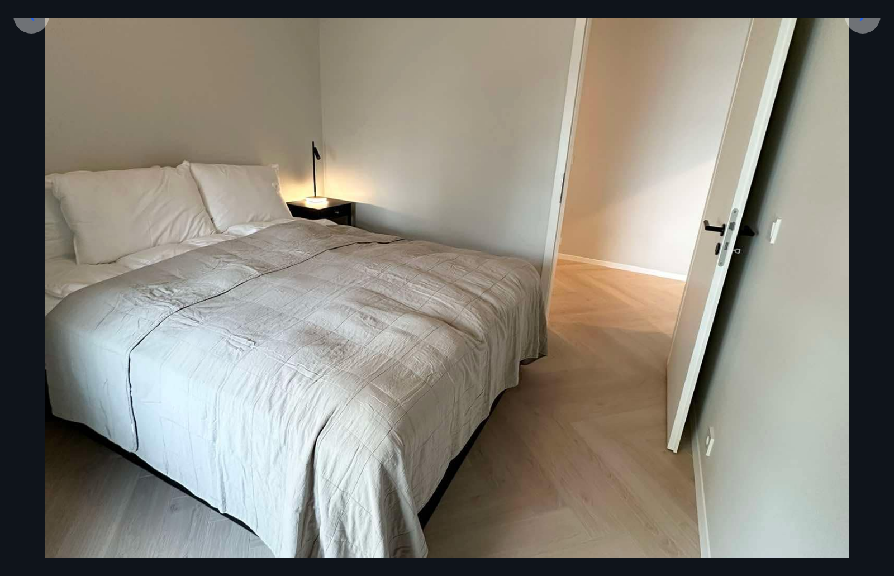
click at [29, 22] on icon at bounding box center [31, 16] width 18 height 18
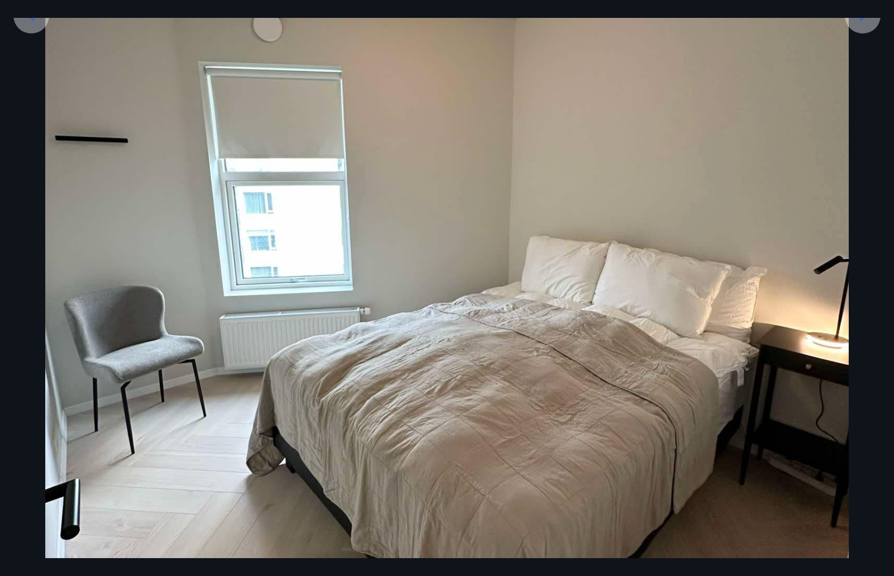
click at [29, 22] on icon at bounding box center [31, 16] width 18 height 18
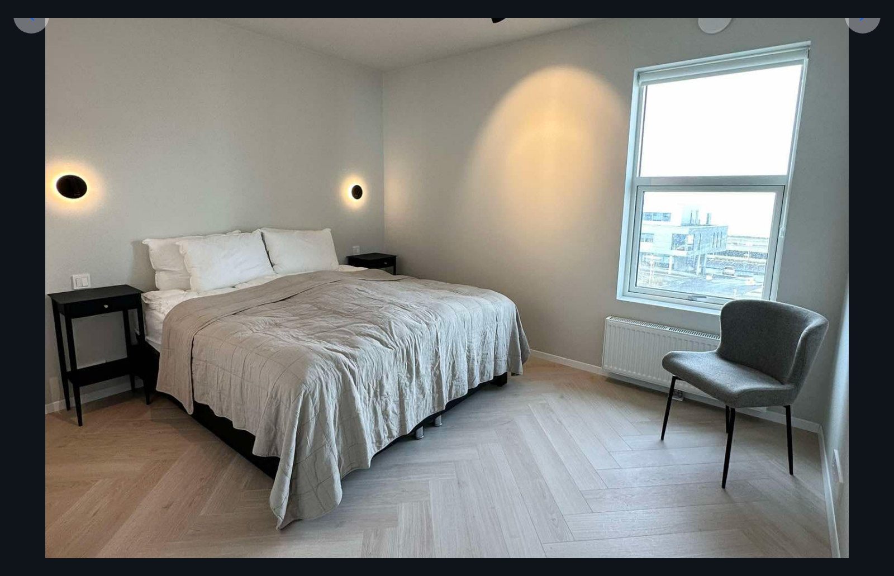
click at [29, 22] on icon at bounding box center [31, 16] width 18 height 18
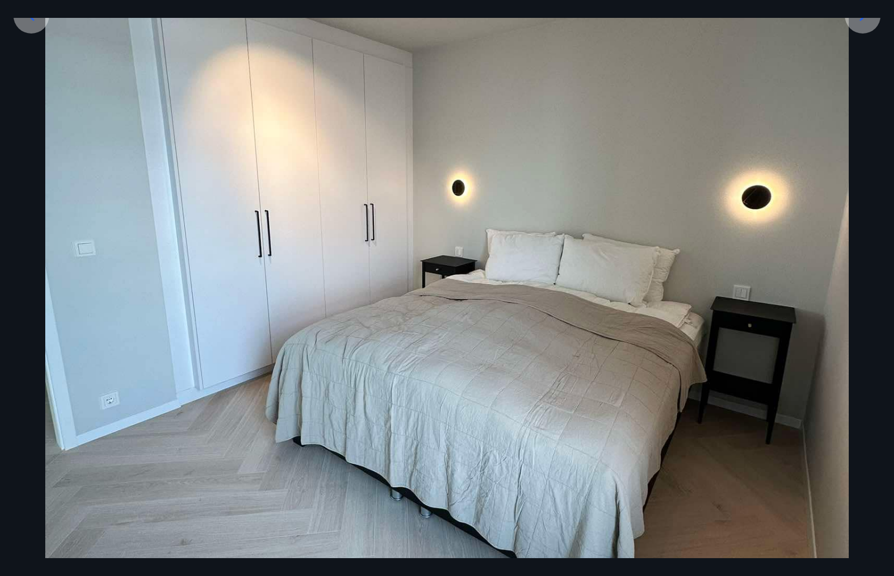
click at [29, 22] on icon at bounding box center [31, 16] width 18 height 18
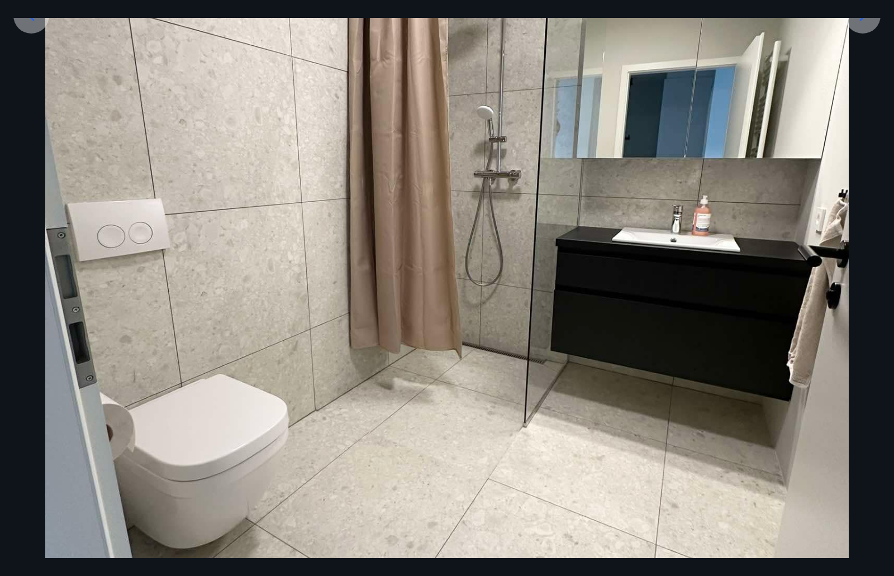
click at [29, 22] on icon at bounding box center [31, 16] width 18 height 18
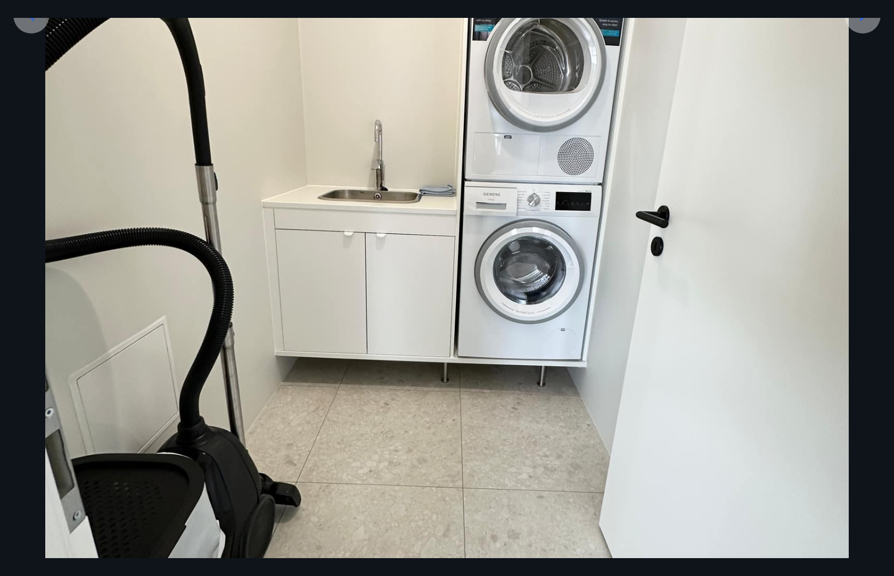
click at [29, 22] on icon at bounding box center [31, 16] width 18 height 18
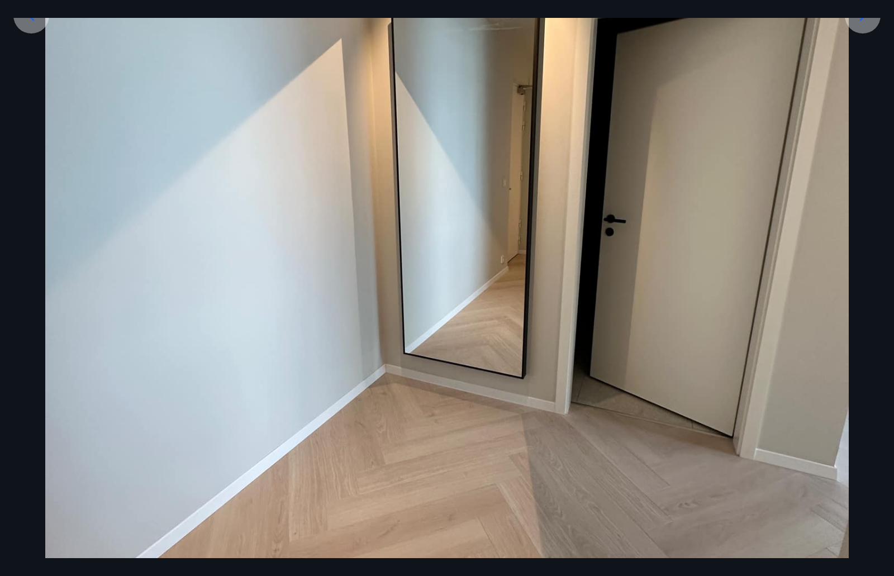
click at [29, 22] on icon at bounding box center [31, 16] width 18 height 18
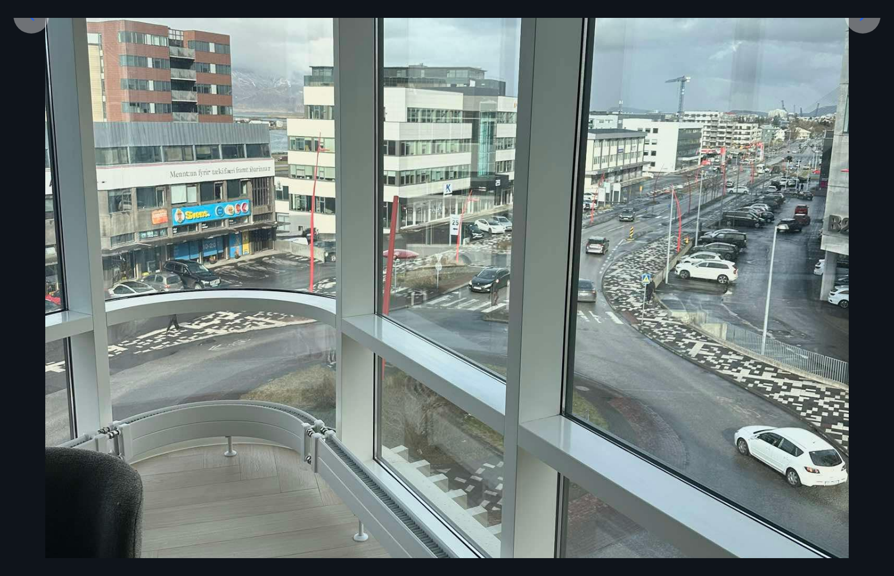
click at [29, 22] on icon at bounding box center [31, 16] width 18 height 18
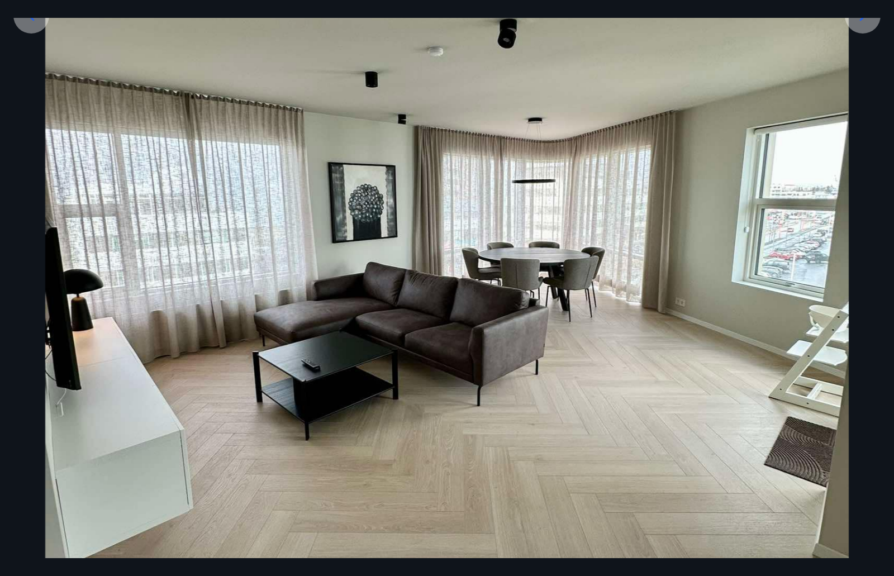
click at [29, 22] on icon at bounding box center [31, 16] width 18 height 18
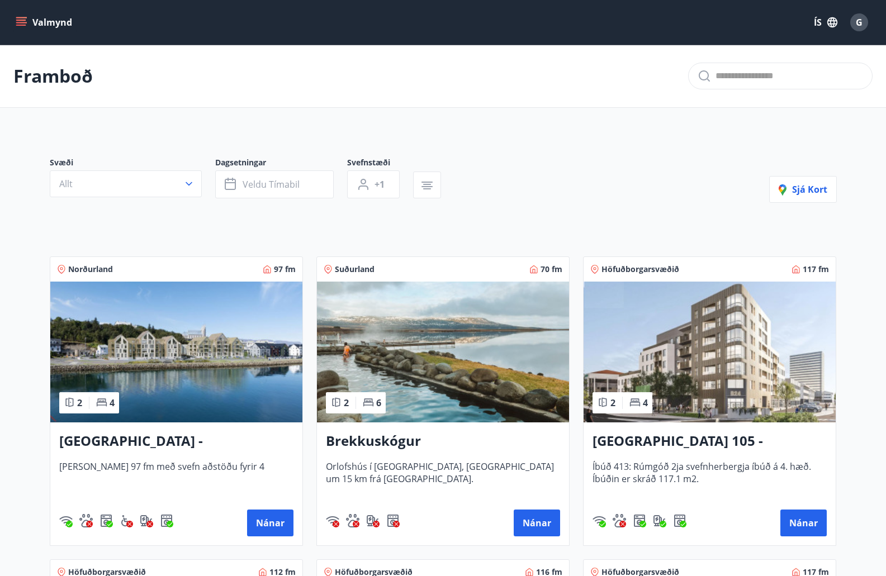
click at [20, 18] on icon "menu" at bounding box center [21, 22] width 11 height 11
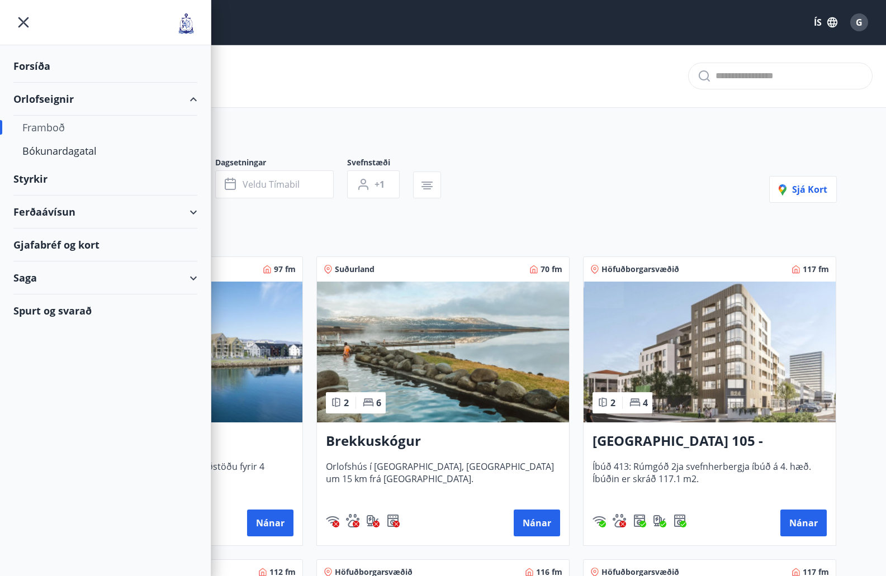
click at [40, 70] on div "Forsíða" at bounding box center [105, 66] width 184 height 33
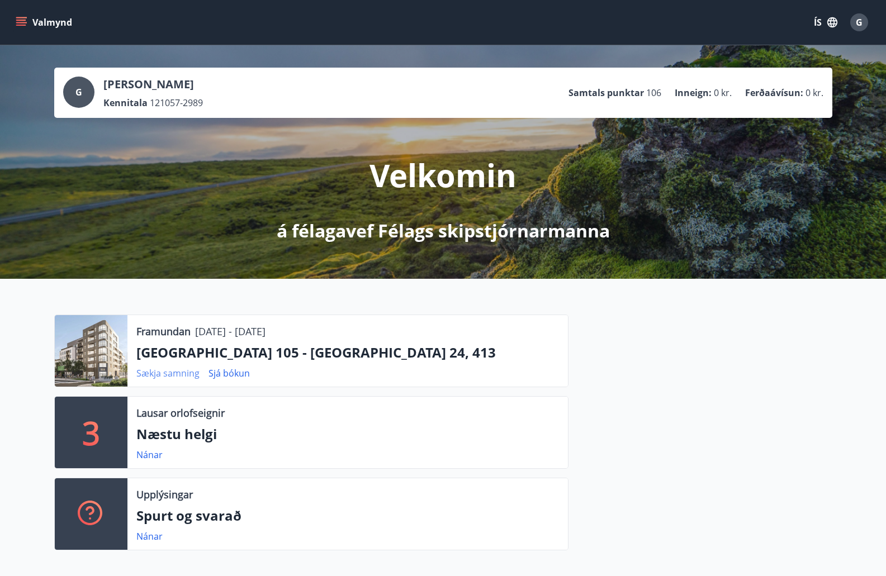
click at [168, 373] on link "Sækja samning" at bounding box center [167, 373] width 63 height 12
click at [239, 373] on link "Sjá bókun" at bounding box center [229, 373] width 41 height 12
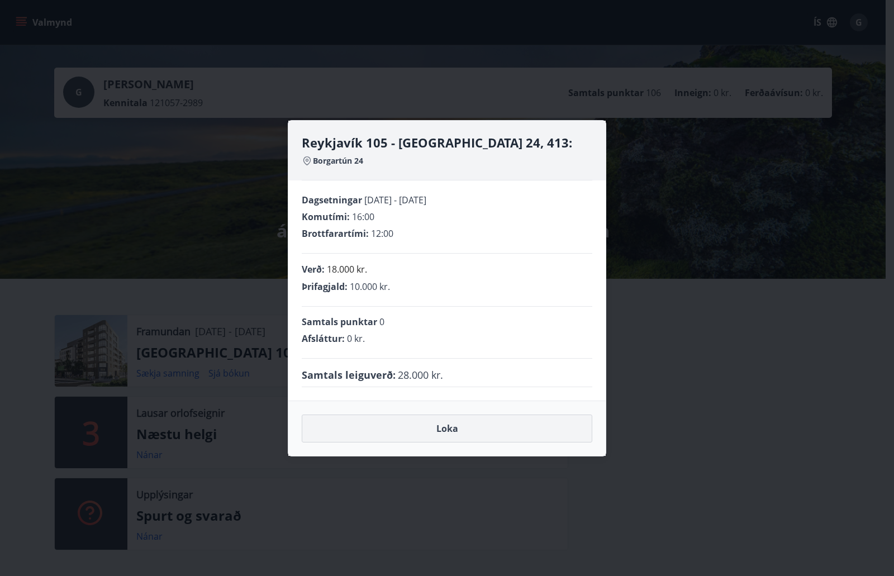
click at [440, 427] on button "Loka" at bounding box center [447, 429] width 291 height 28
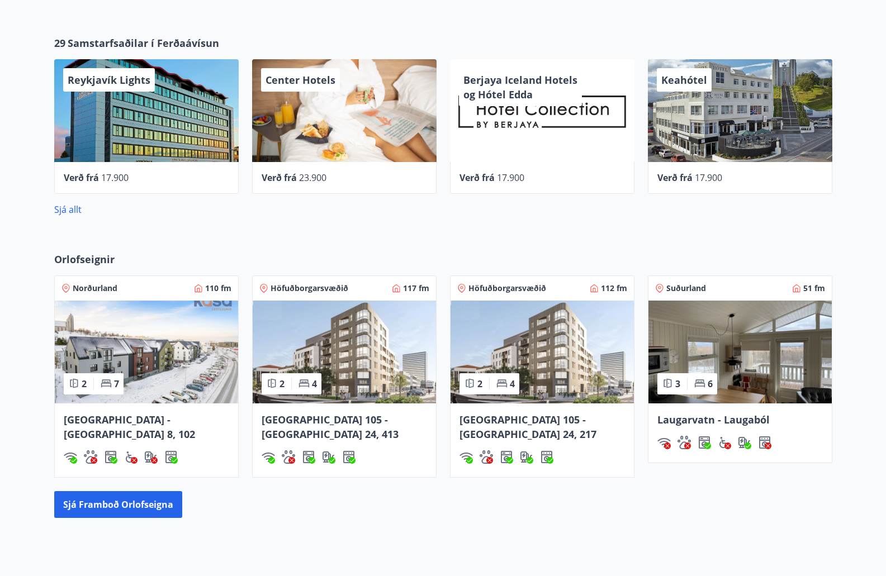
scroll to position [588, 0]
